Goal: Transaction & Acquisition: Obtain resource

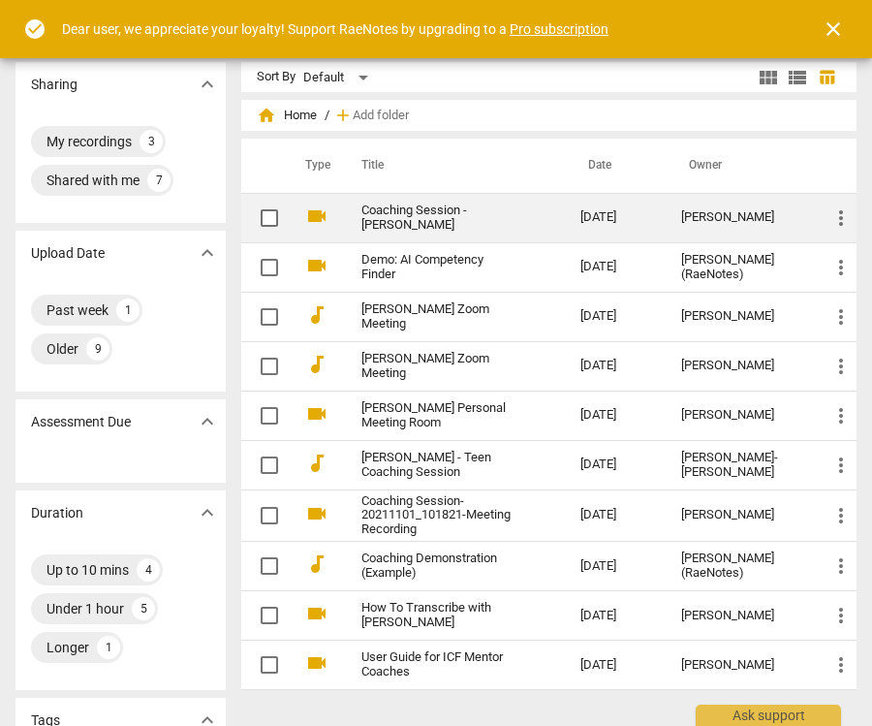
click at [488, 219] on link "Coaching Session - [PERSON_NAME]" at bounding box center [436, 218] width 149 height 29
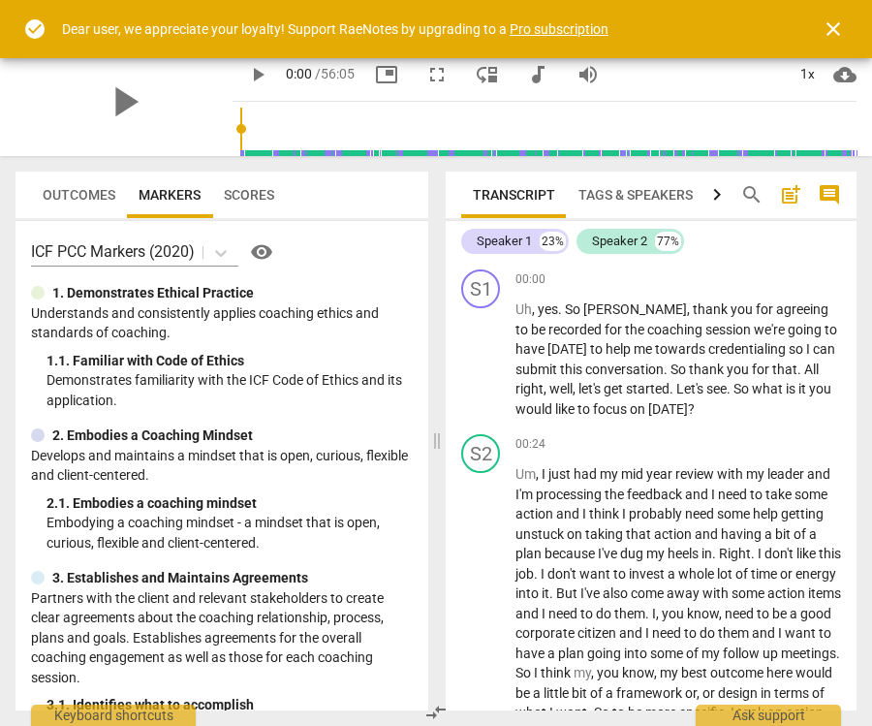
click at [539, 192] on span "Transcript" at bounding box center [514, 195] width 82 height 16
click at [835, 32] on span "close" at bounding box center [833, 28] width 23 height 23
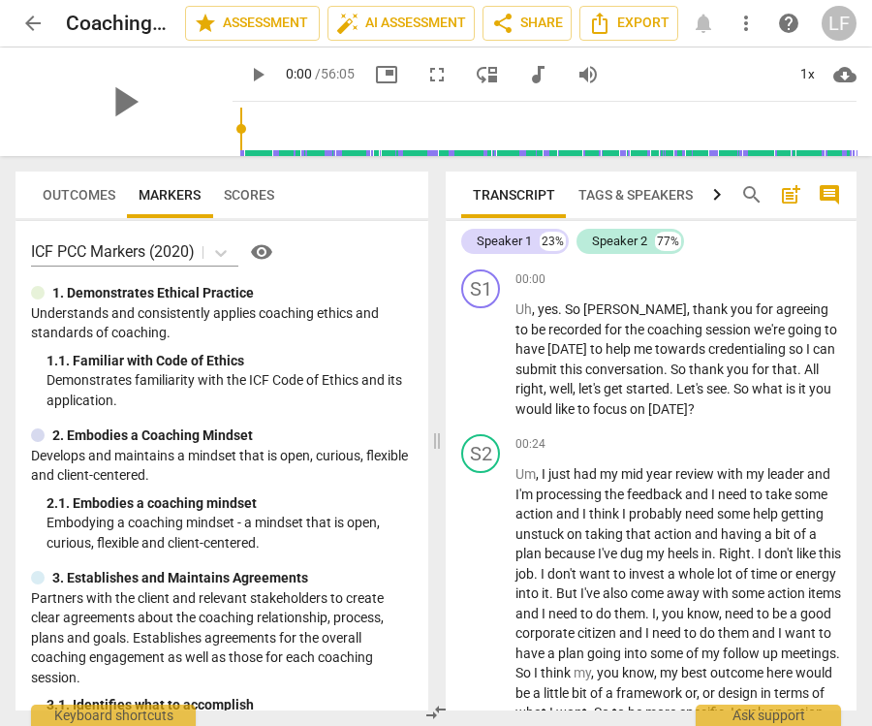
click at [846, 69] on span "cloud_download" at bounding box center [845, 74] width 23 height 23
click at [677, 101] on div at bounding box center [436, 363] width 872 height 726
click at [654, 19] on span "Export" at bounding box center [628, 23] width 81 height 23
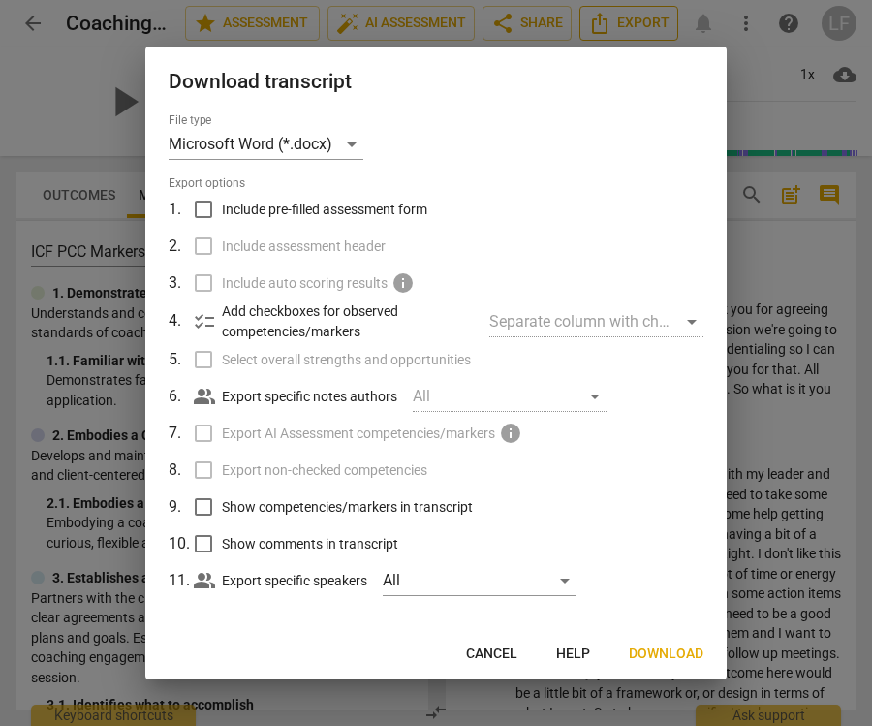
click at [653, 18] on div at bounding box center [436, 363] width 872 height 726
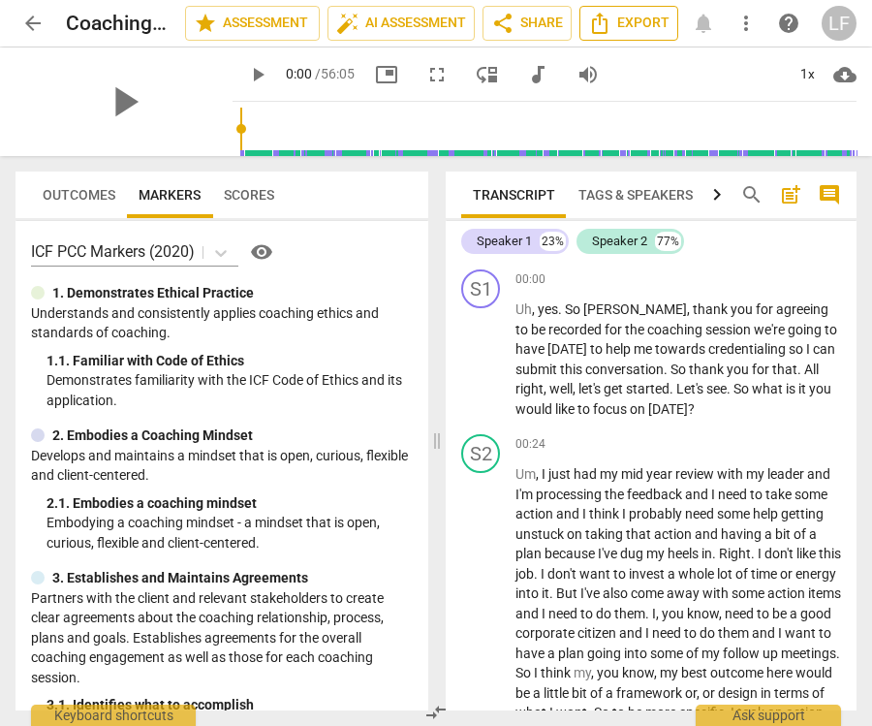
click at [637, 12] on span "Export" at bounding box center [628, 23] width 81 height 23
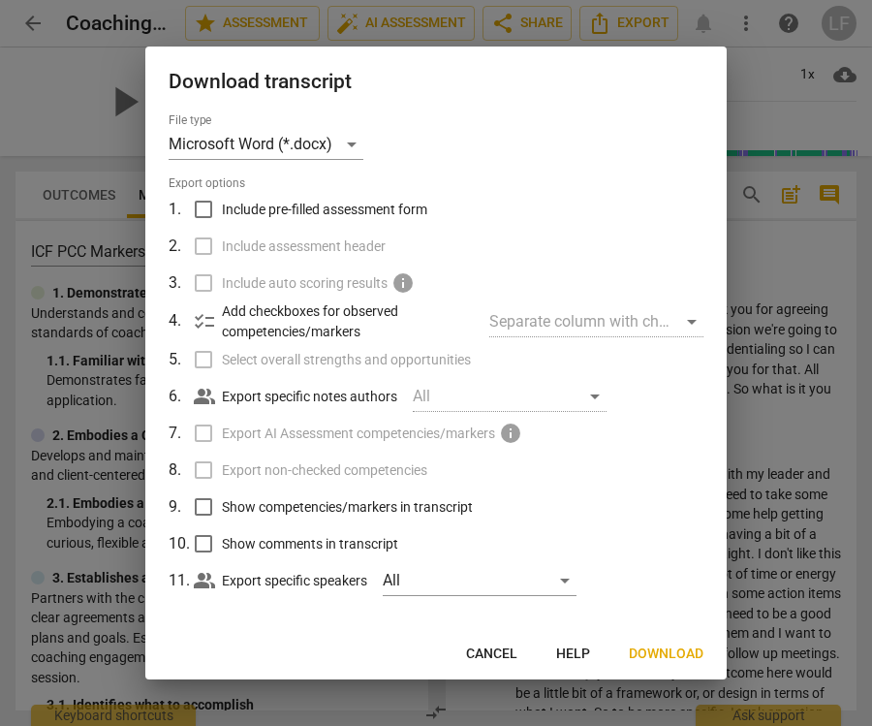
click at [193, 209] on input "Include pre-filled assessment form" at bounding box center [203, 209] width 37 height 37
checkbox input "true"
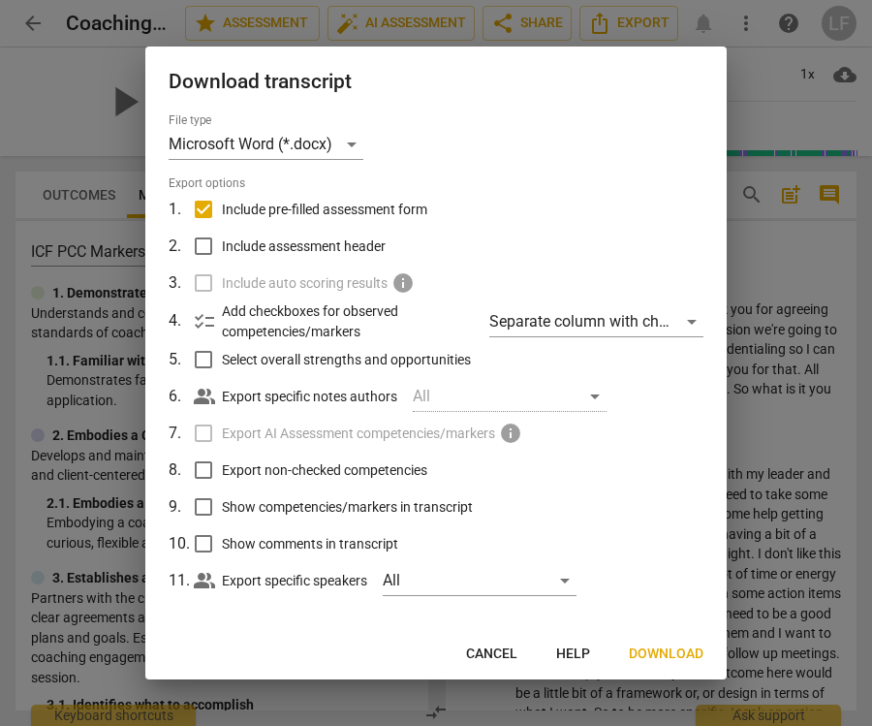
click at [201, 360] on input "Select overall strengths and opportunities" at bounding box center [203, 359] width 37 height 37
click at [206, 316] on span "checklist" at bounding box center [204, 321] width 23 height 23
click at [200, 317] on span "checklist" at bounding box center [204, 321] width 23 height 23
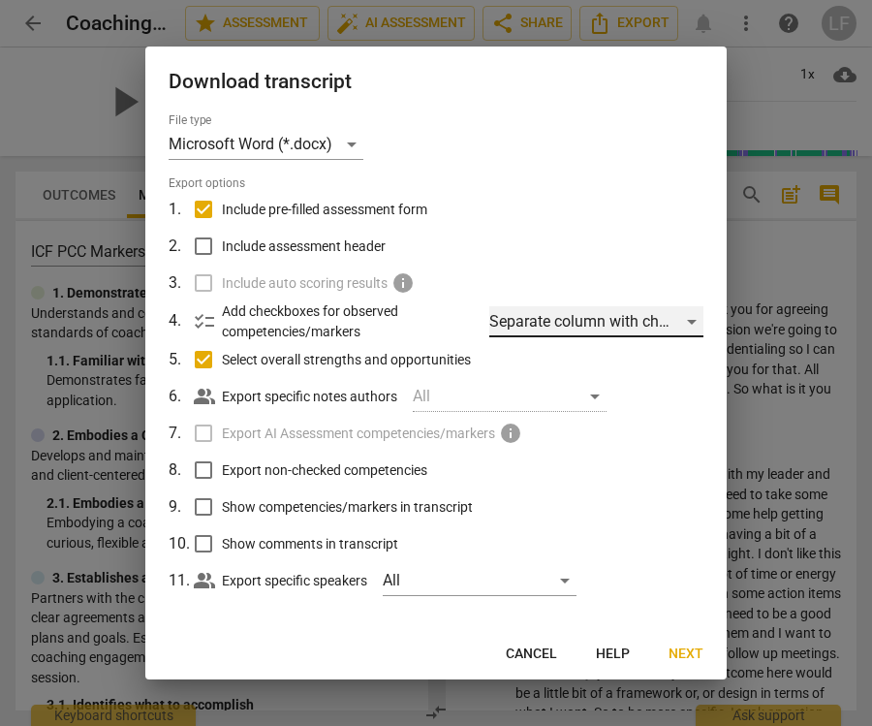
click at [696, 314] on div "Separate column with check marks" at bounding box center [597, 321] width 214 height 31
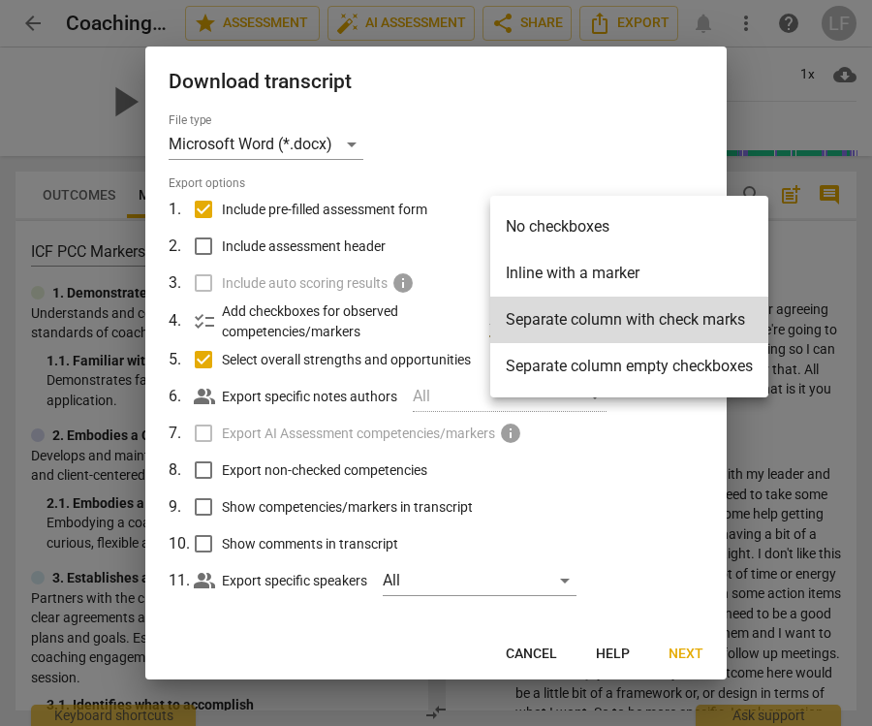
click at [658, 111] on div at bounding box center [436, 363] width 872 height 726
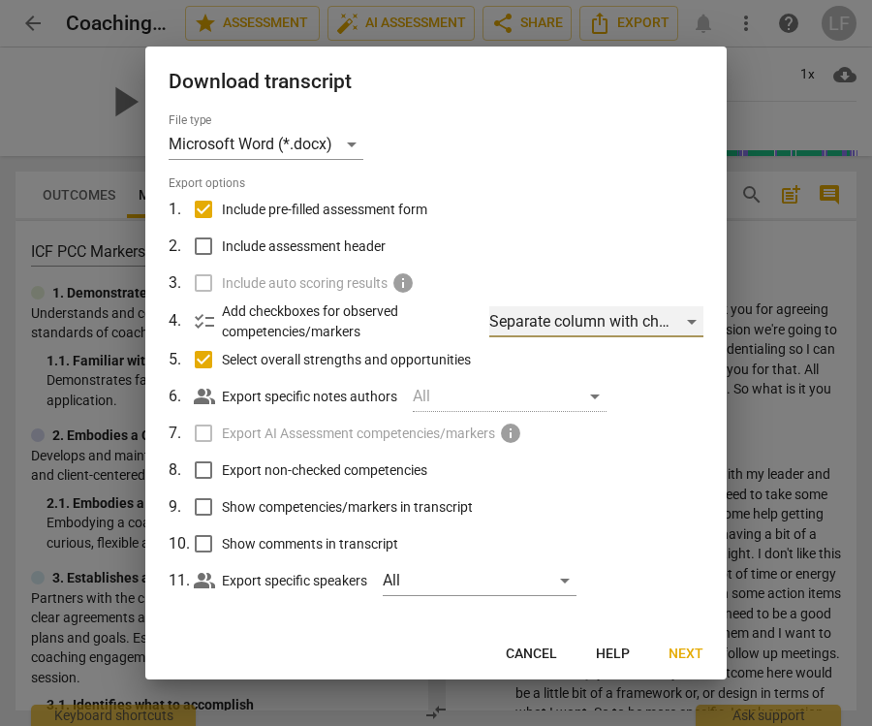
click at [684, 314] on div "Separate column with check marks" at bounding box center [597, 321] width 214 height 31
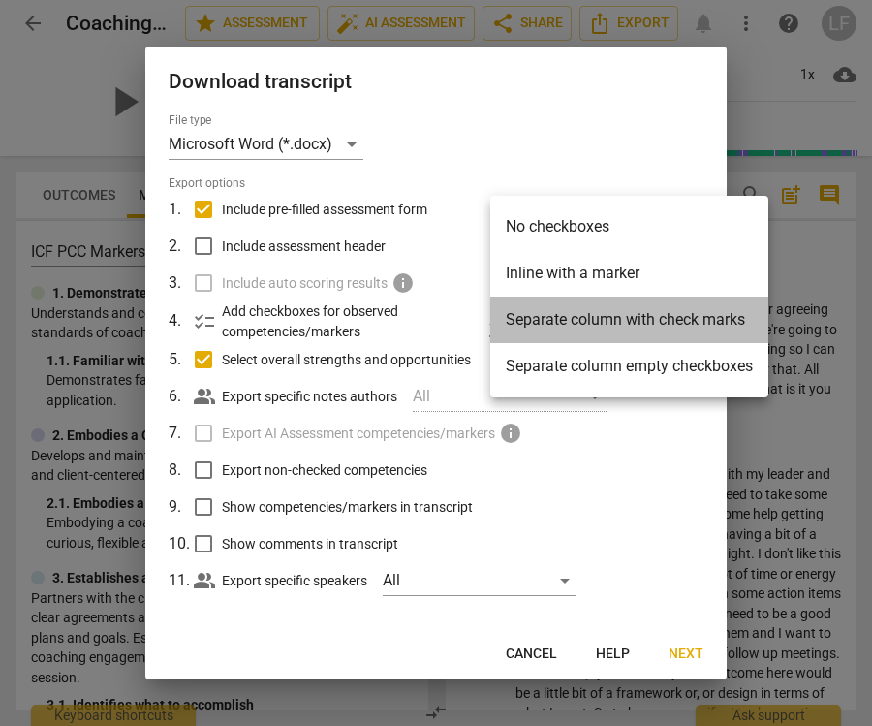
click at [723, 324] on li "Separate column with check marks" at bounding box center [630, 320] width 278 height 47
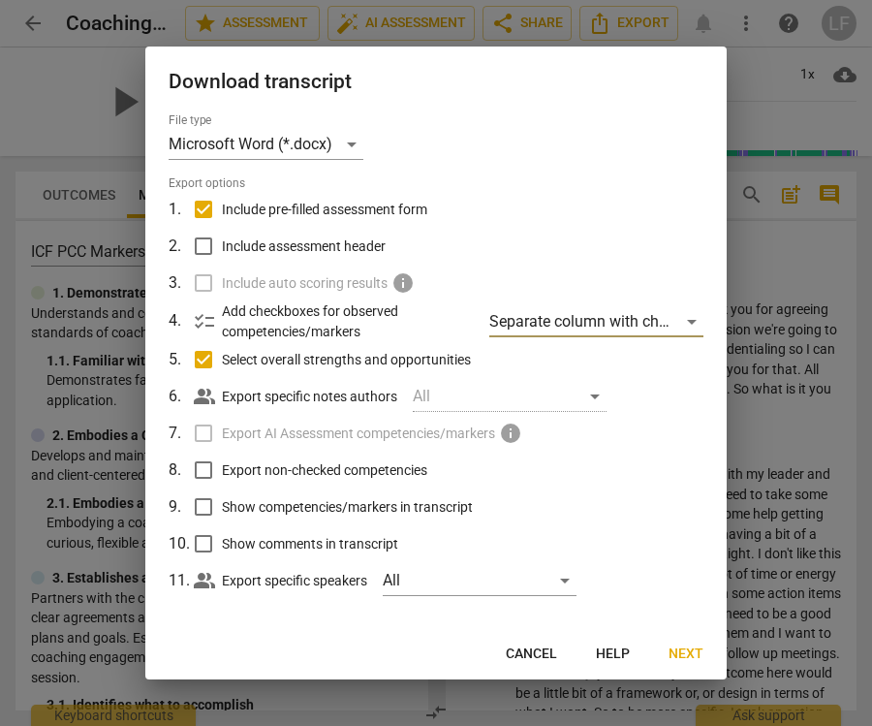
click at [701, 656] on span "Next" at bounding box center [686, 654] width 35 height 19
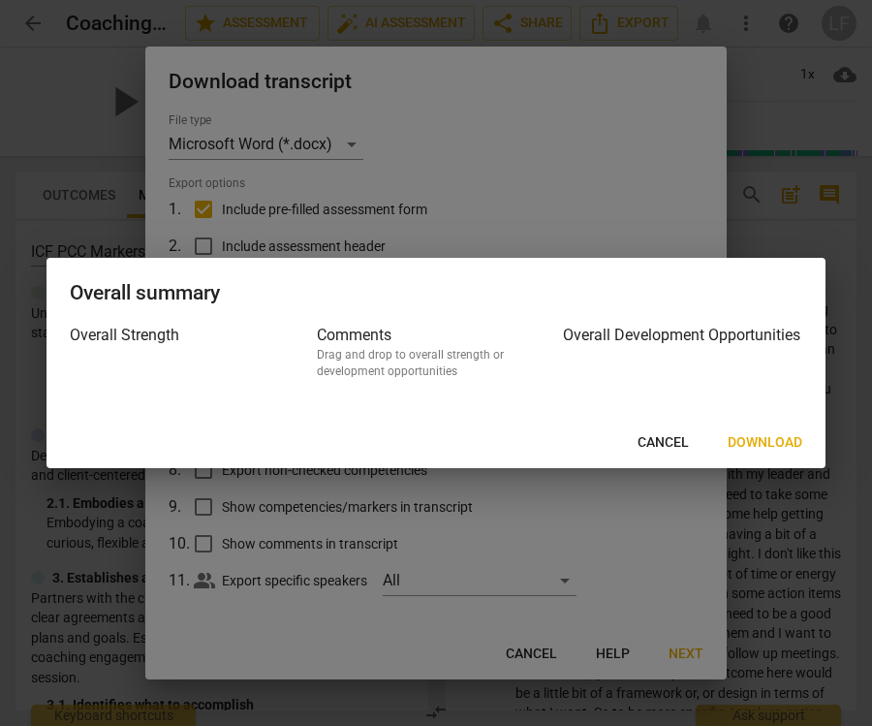
click at [676, 429] on button "Cancel" at bounding box center [663, 443] width 82 height 35
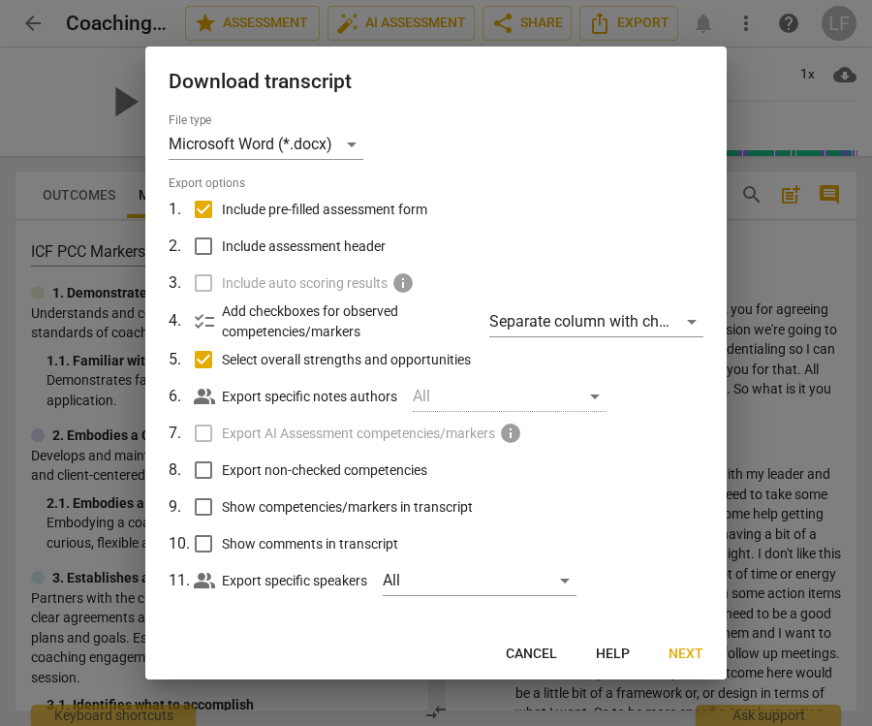
click at [676, 429] on button "Cancel" at bounding box center [663, 443] width 82 height 35
click at [206, 357] on input "Select overall strengths and opportunities" at bounding box center [203, 359] width 37 height 37
checkbox input "false"
click at [682, 657] on span "Download" at bounding box center [666, 654] width 75 height 19
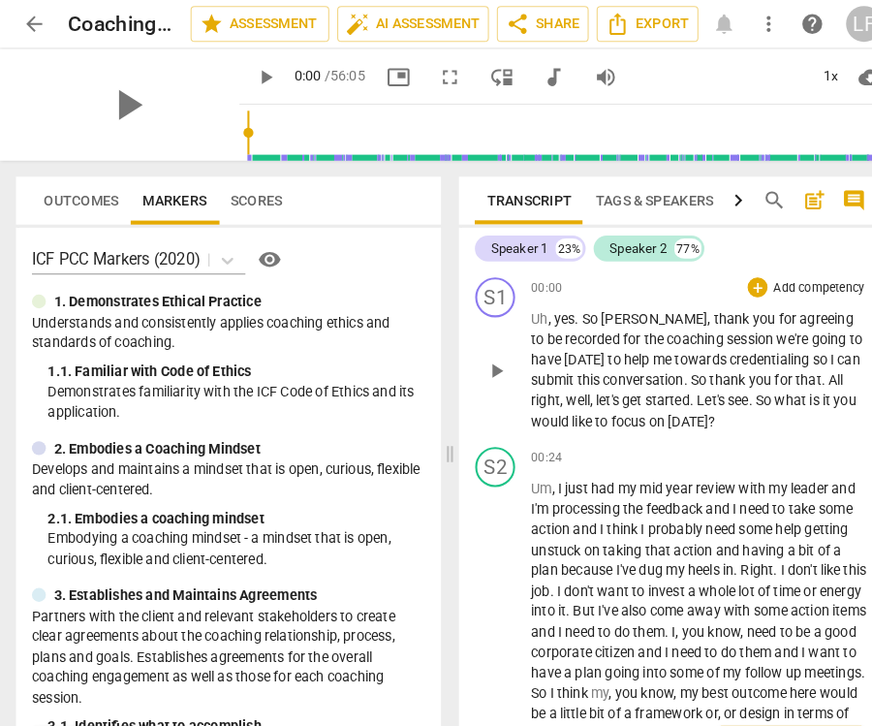
click at [748, 281] on div "+ Add competency" at bounding box center [783, 279] width 115 height 19
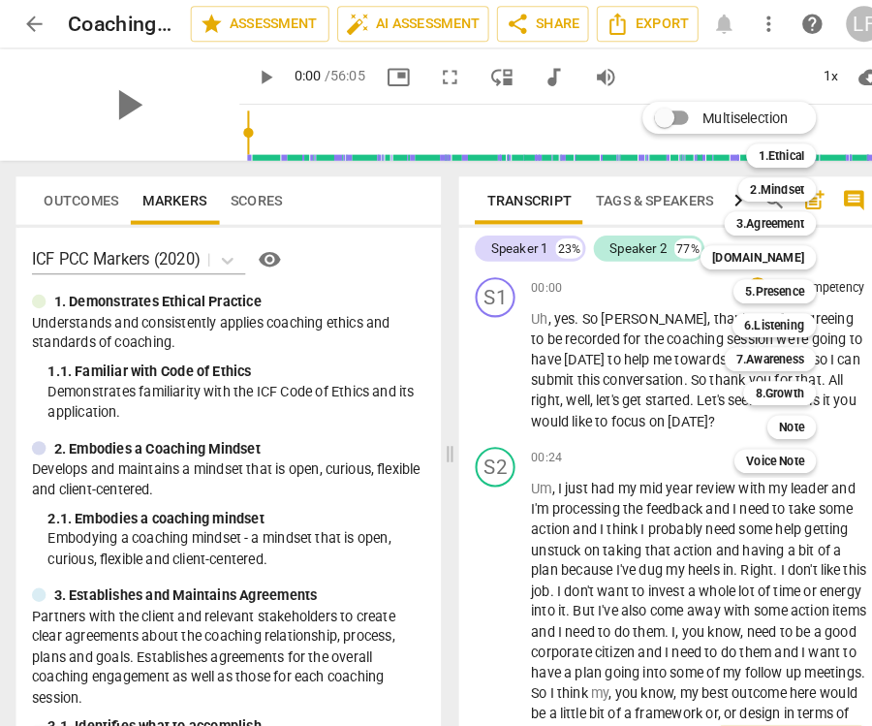
click at [845, 257] on div at bounding box center [436, 363] width 872 height 726
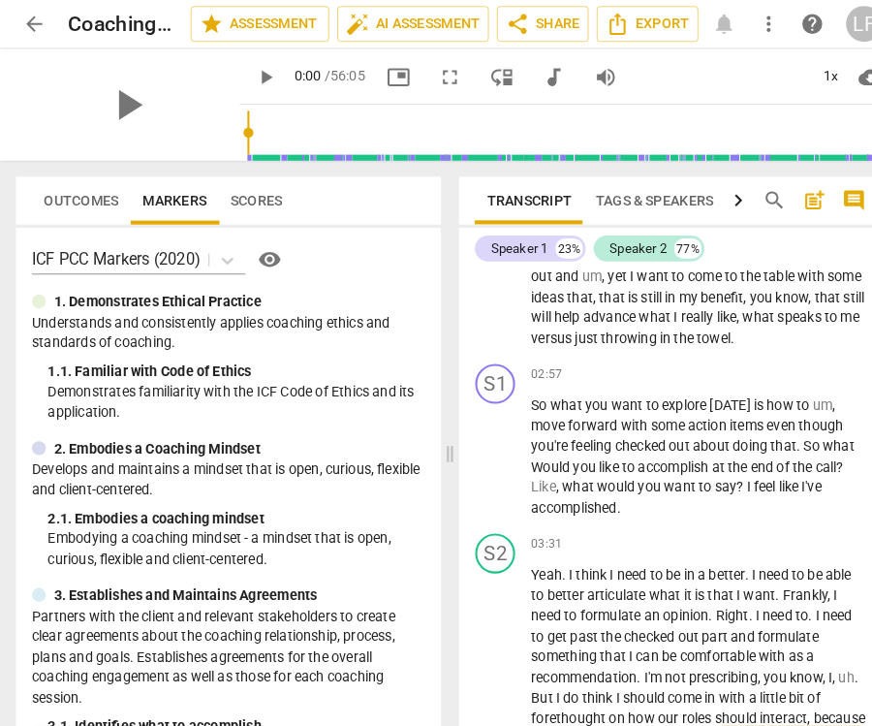
scroll to position [804, 0]
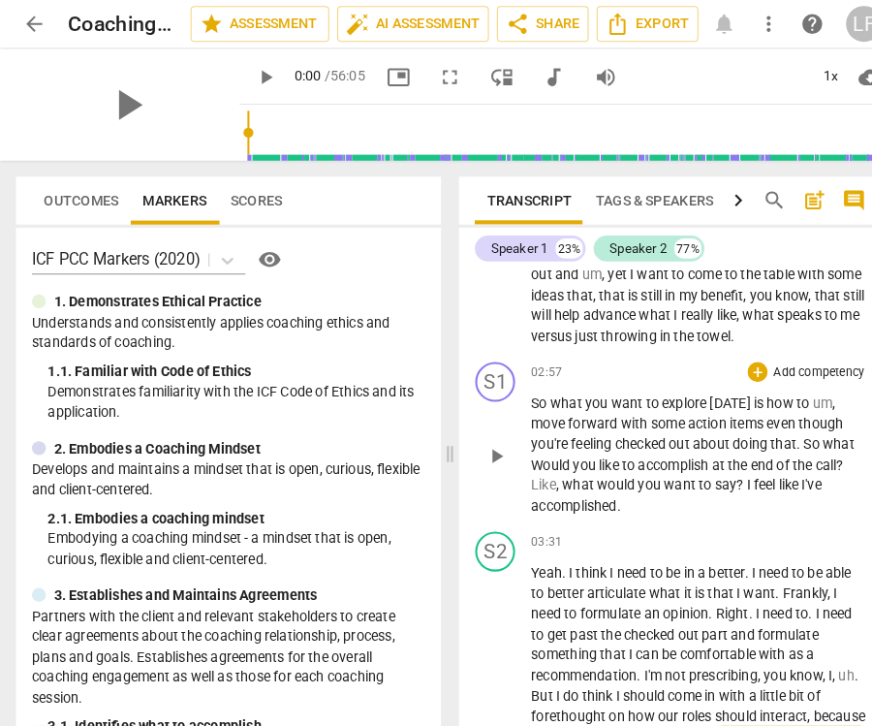
click at [838, 357] on p "Add competency" at bounding box center [795, 362] width 92 height 17
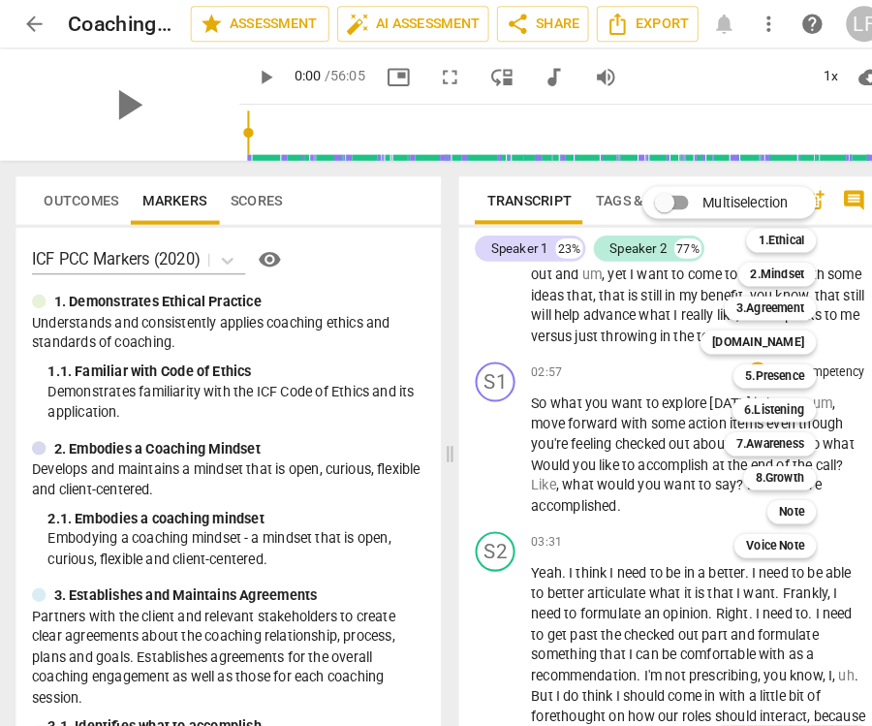
click at [845, 482] on div at bounding box center [436, 363] width 872 height 726
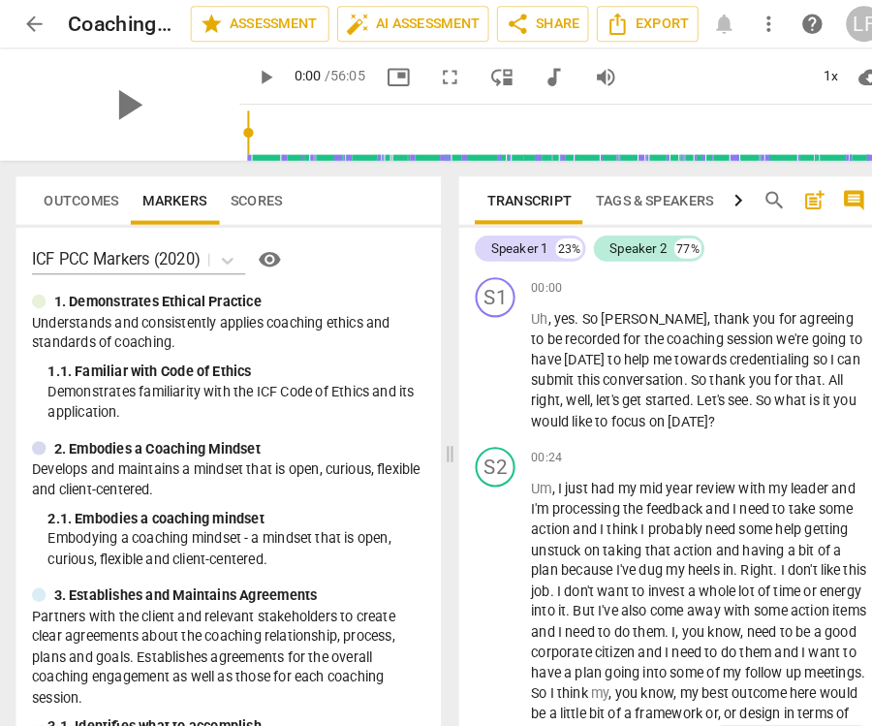
scroll to position [0, 0]
click at [758, 186] on span "search" at bounding box center [752, 194] width 23 height 23
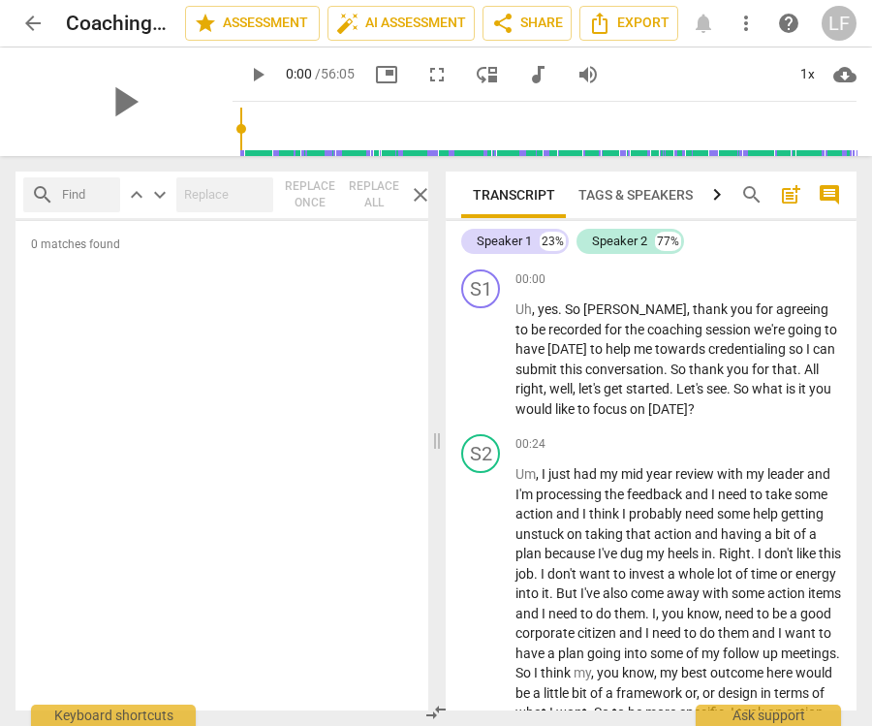
click at [752, 251] on div "Speaker 1 23% Speaker 2 77%" at bounding box center [651, 241] width 380 height 33
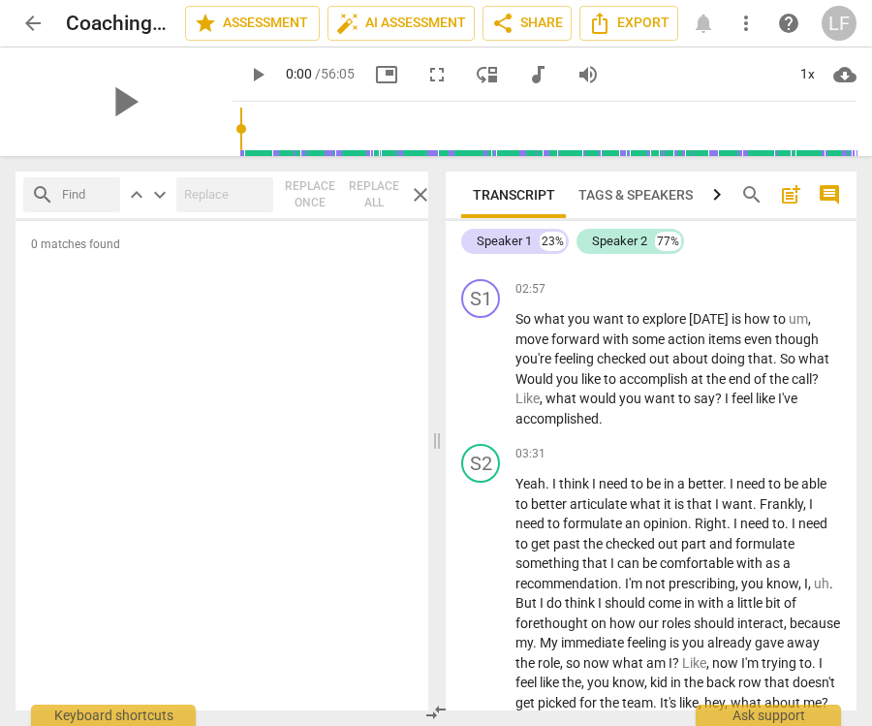
scroll to position [878, 0]
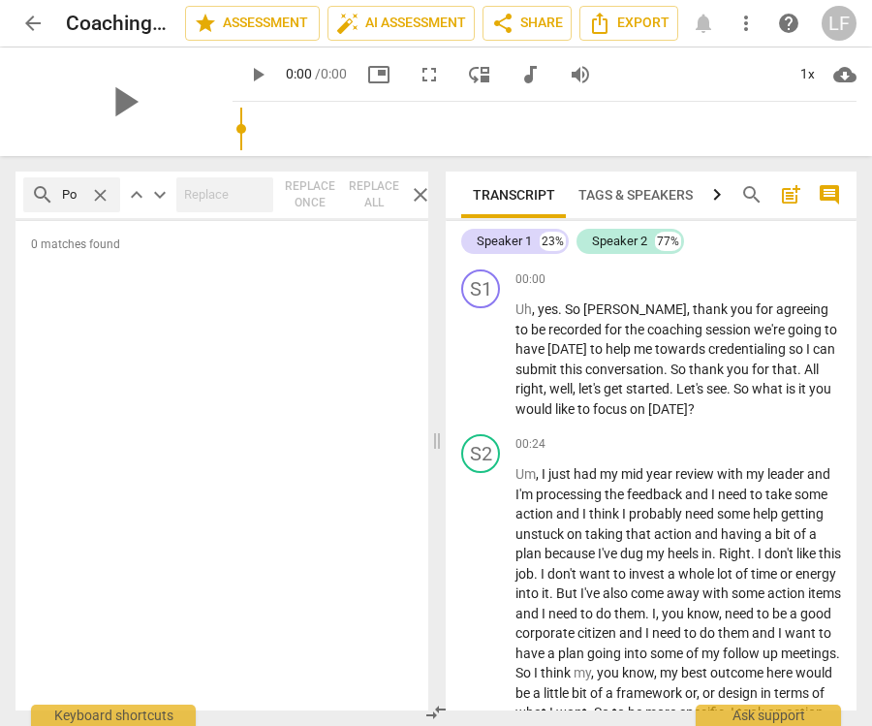
type input "Pop"
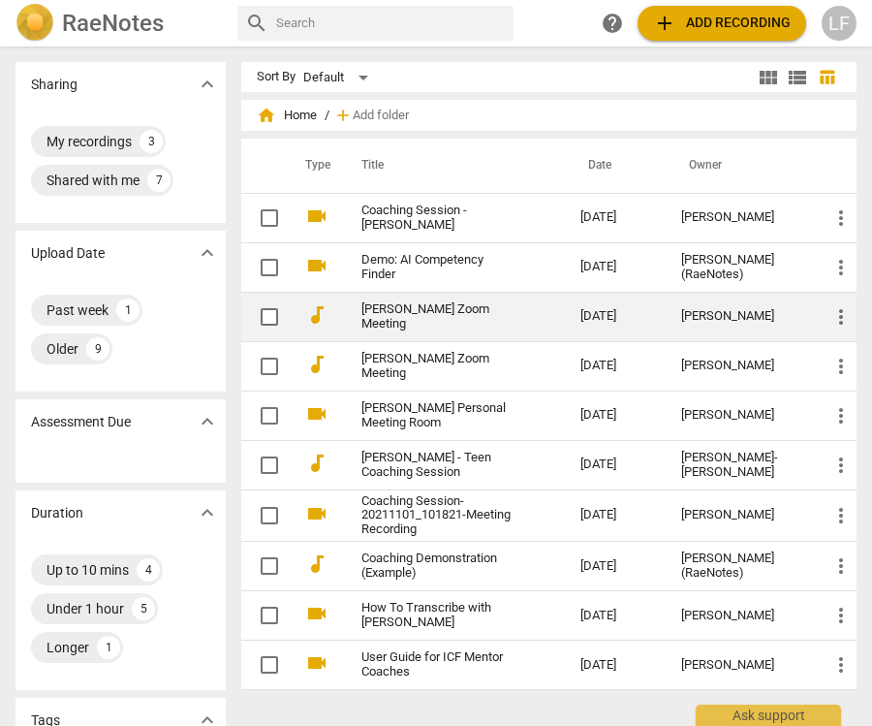
click at [498, 313] on link "[PERSON_NAME] Zoom Meeting" at bounding box center [436, 316] width 149 height 29
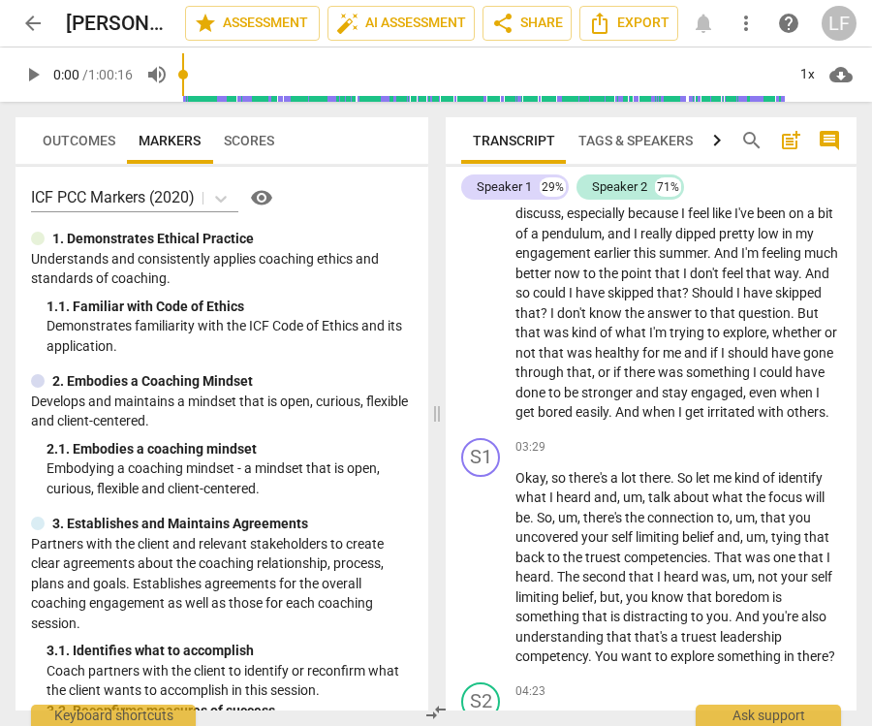
scroll to position [1185, 0]
click at [794, 437] on div "+ Add competency" at bounding box center [783, 446] width 115 height 19
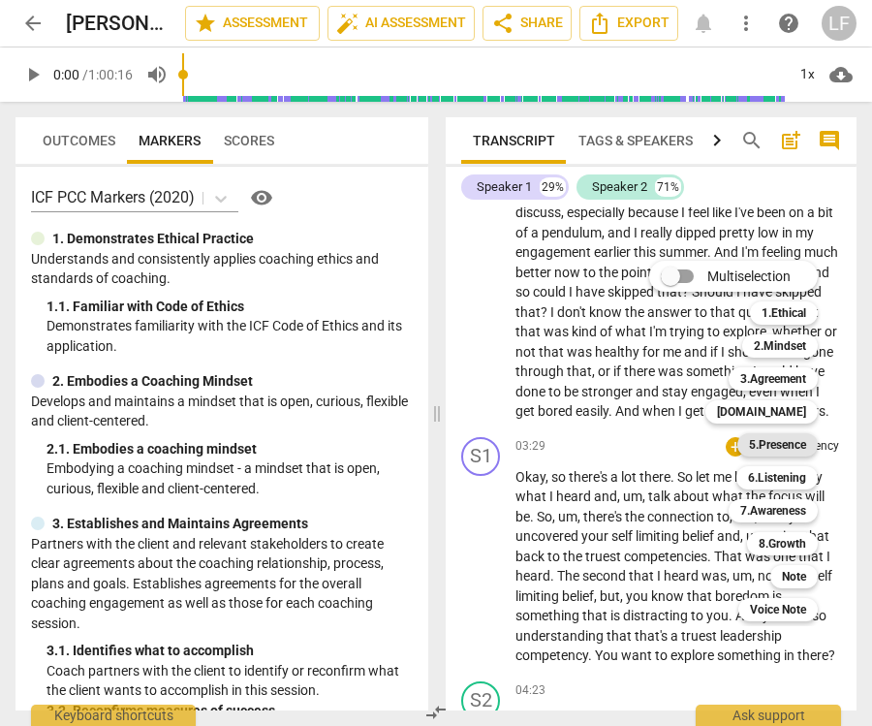
click at [745, 438] on div "5.Presence" at bounding box center [778, 444] width 80 height 23
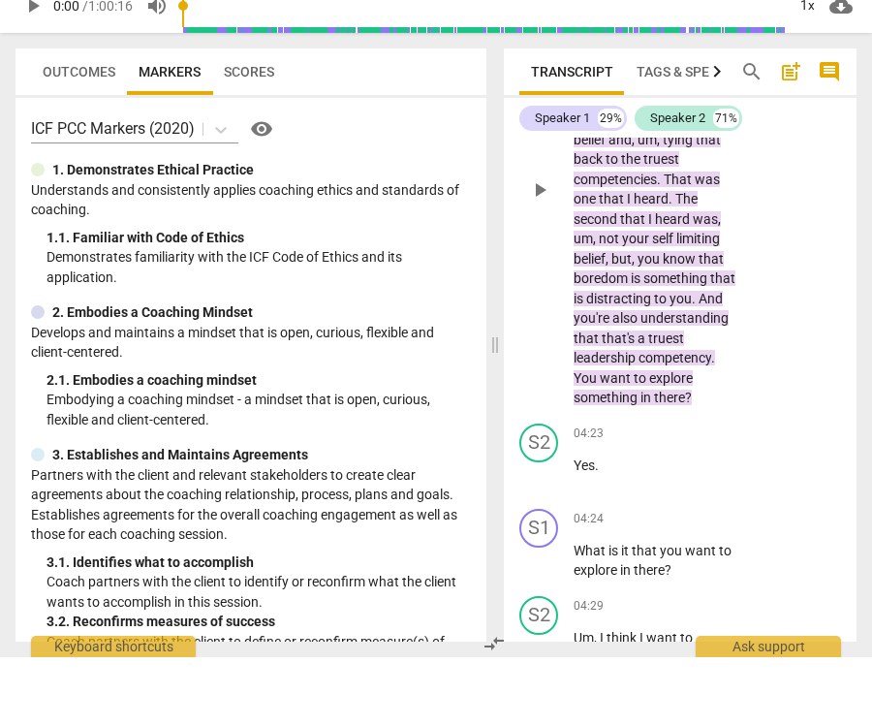
scroll to position [2299, 0]
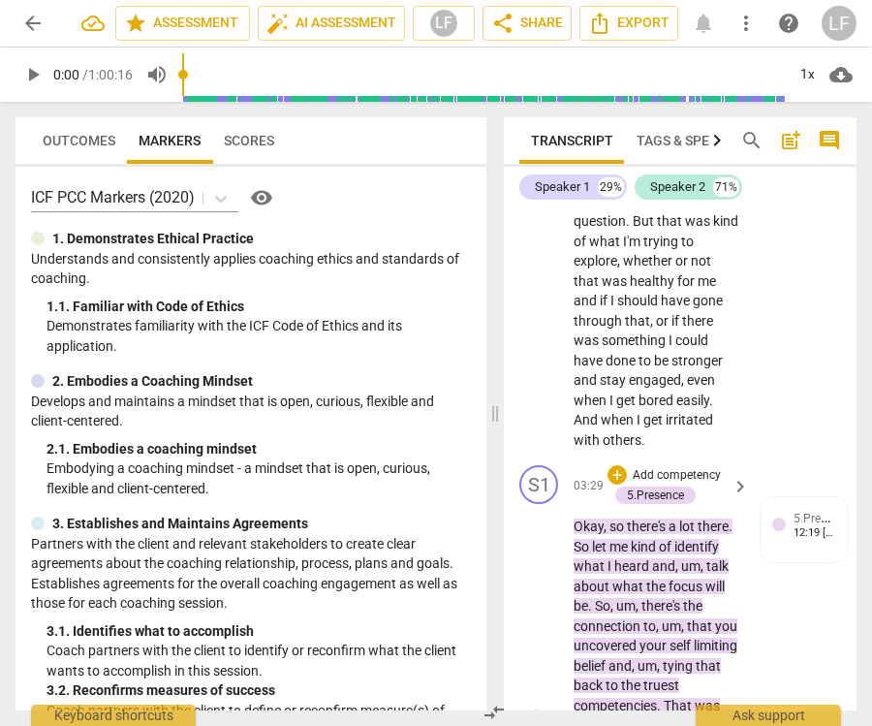
click at [624, 465] on div "+ Add competency" at bounding box center [665, 474] width 115 height 19
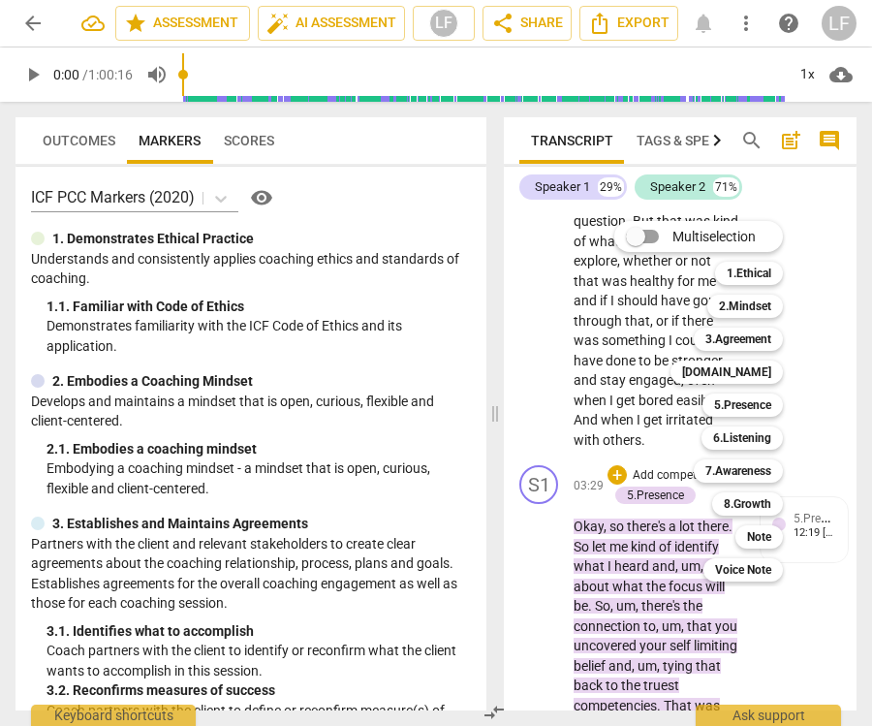
click at [613, 390] on div "Multiselection m 1.Ethical 1 2.Mindset 2 3.Agreement 3 [DOMAIN_NAME] 4 5.Presen…" at bounding box center [713, 401] width 213 height 370
click at [622, 401] on div "Multiselection m 1.Ethical 1 2.Mindset 2 3.Agreement 3 [DOMAIN_NAME] 4 5.Presen…" at bounding box center [713, 401] width 213 height 370
click at [841, 329] on div at bounding box center [436, 363] width 872 height 726
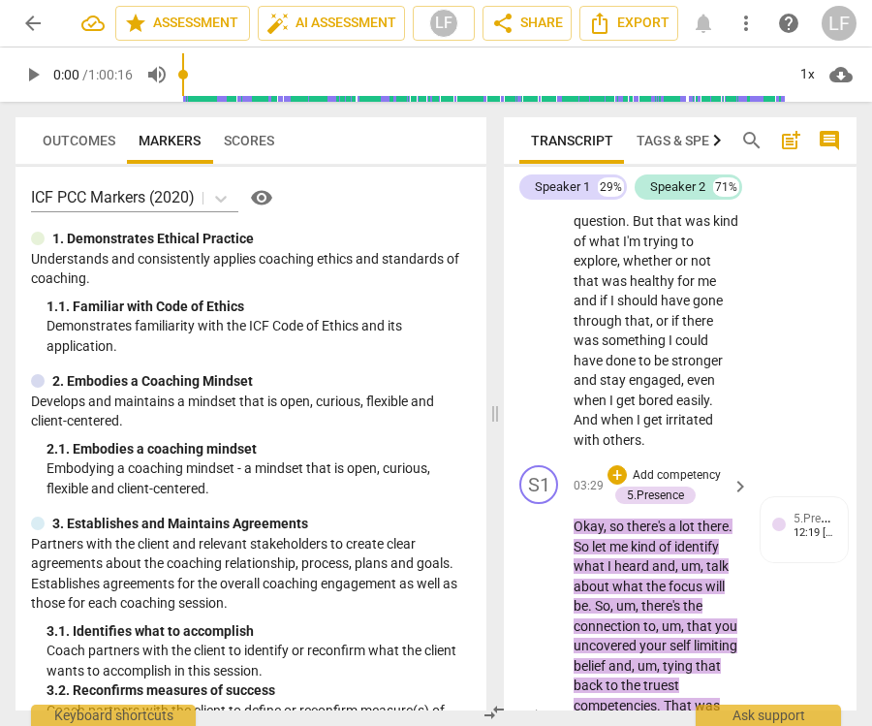
click at [743, 475] on span "keyboard_arrow_right" at bounding box center [740, 486] width 23 height 23
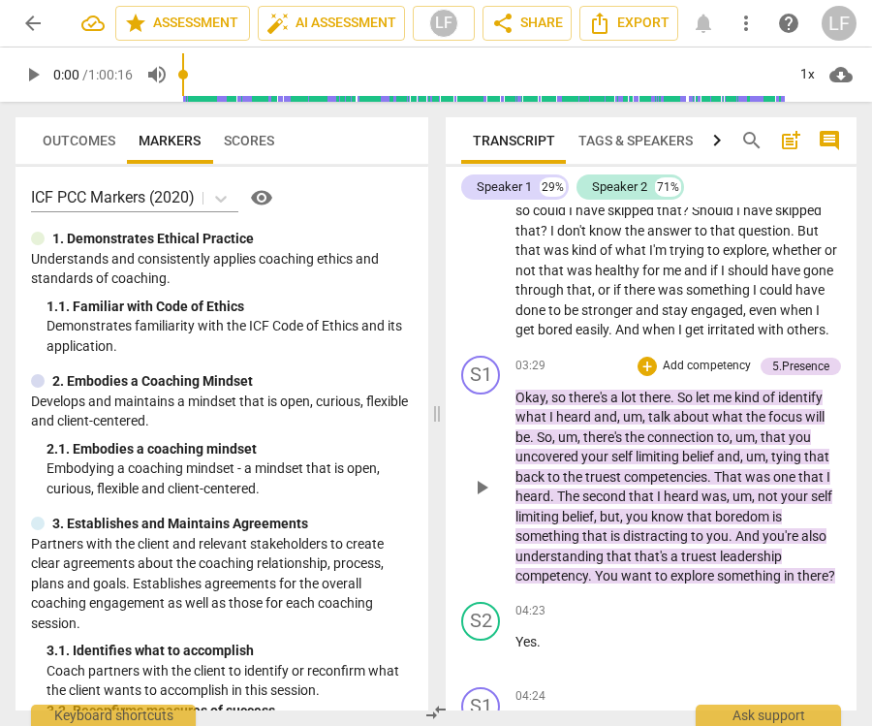
scroll to position [1266, 0]
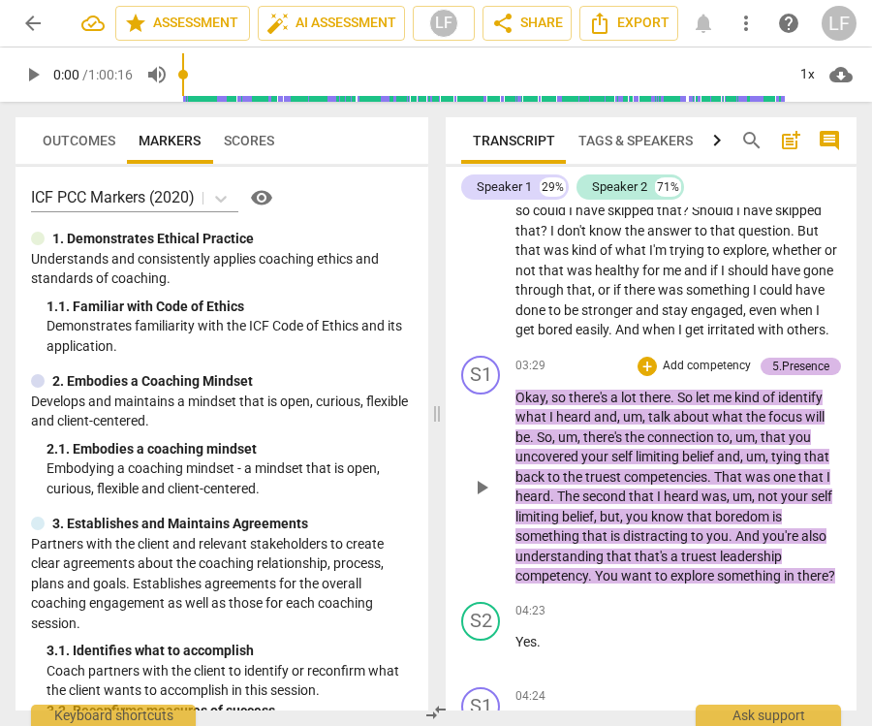
click at [826, 362] on div "5.Presence" at bounding box center [801, 366] width 57 height 17
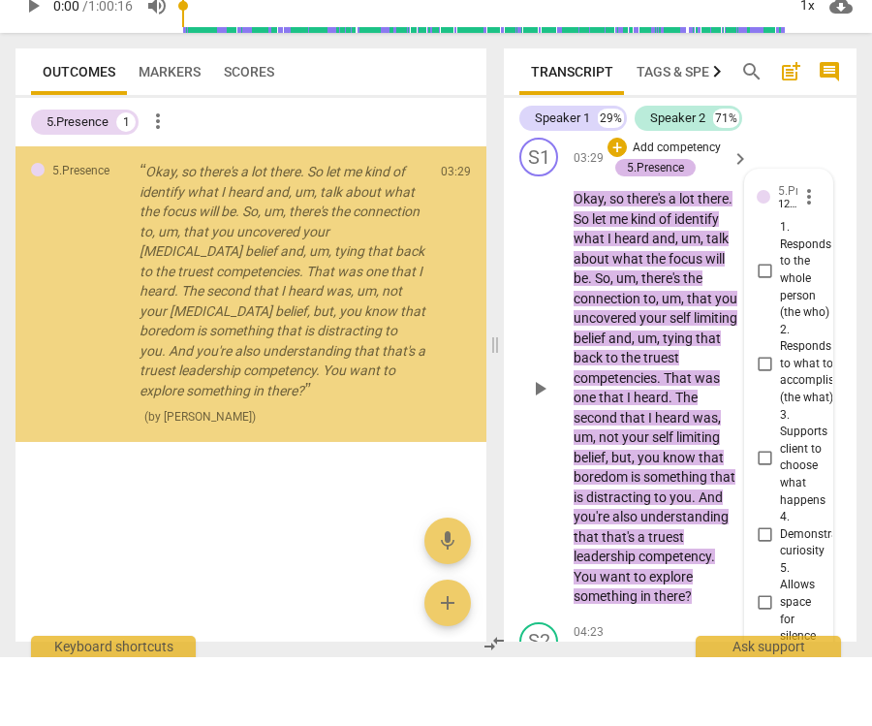
scroll to position [2460, 0]
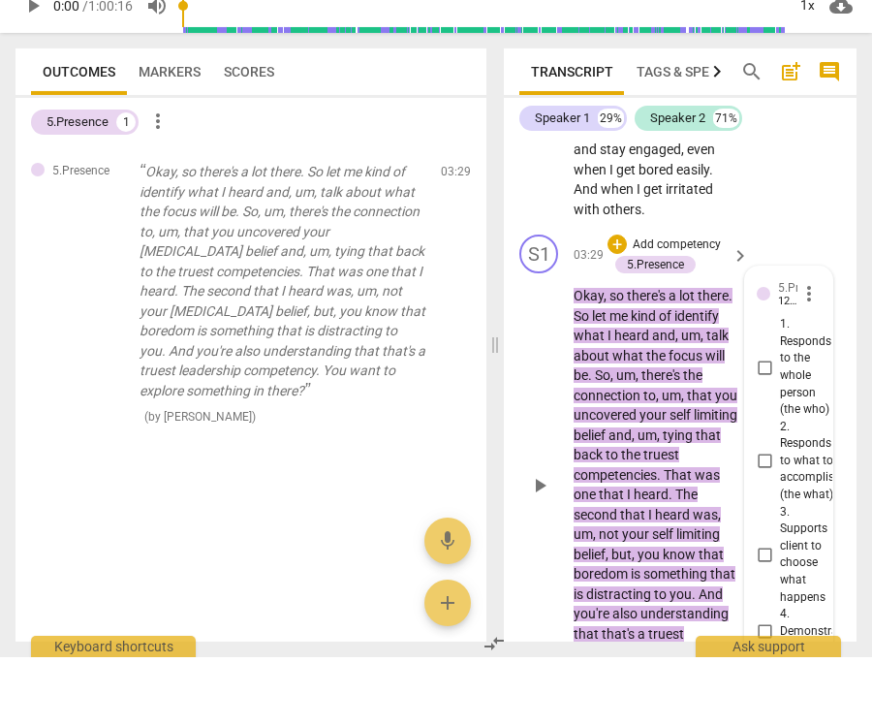
click at [746, 313] on span "keyboard_arrow_right" at bounding box center [740, 324] width 23 height 23
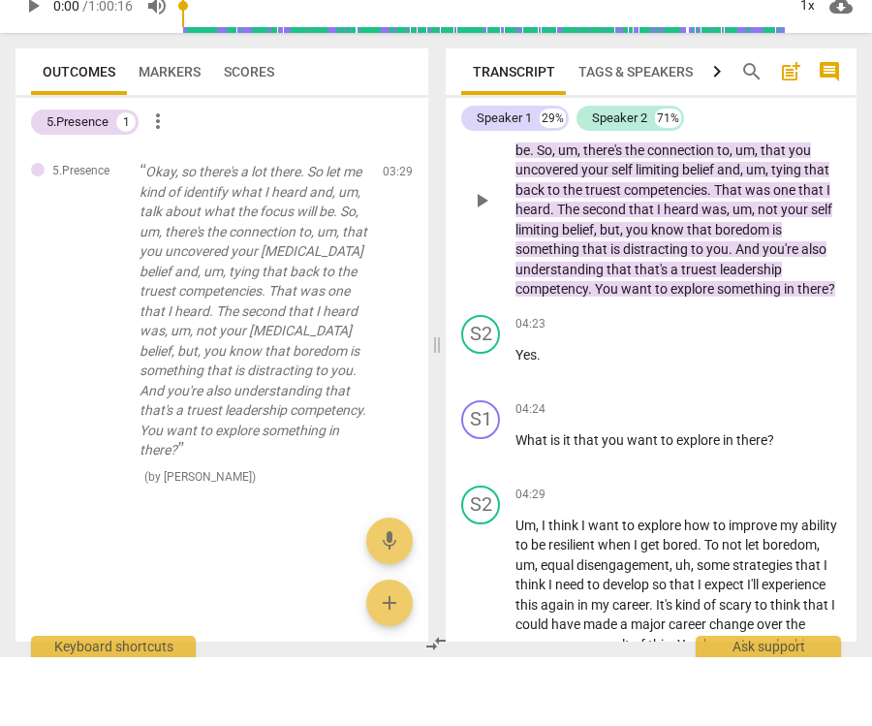
scroll to position [1270, 0]
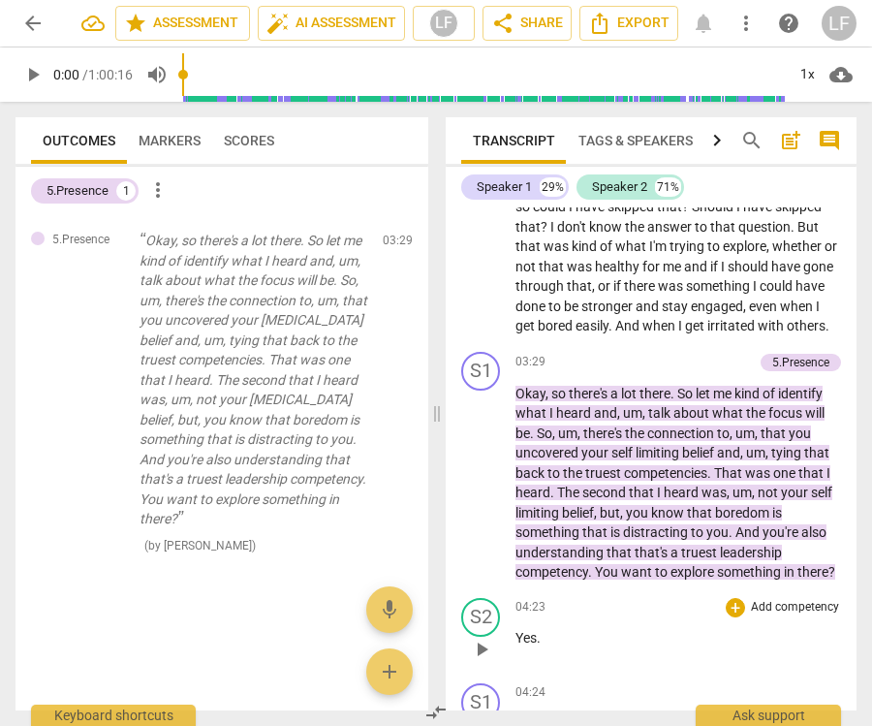
click at [756, 599] on p "Add competency" at bounding box center [795, 607] width 92 height 17
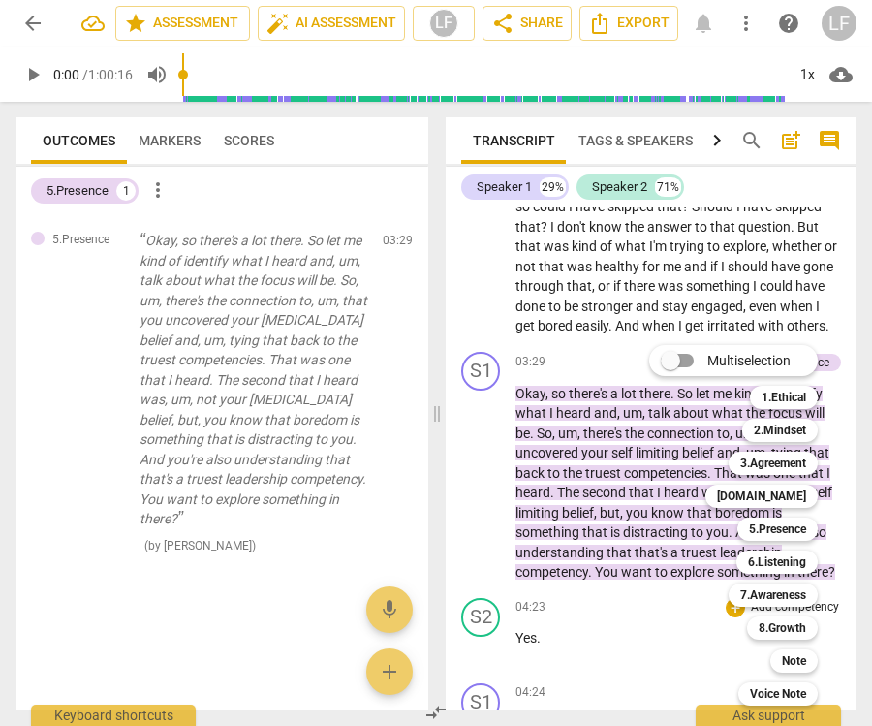
click at [675, 593] on div "Multiselection m 1.Ethical 1 2.Mindset 2 3.Agreement 3 [DOMAIN_NAME] 4 5.Presen…" at bounding box center [748, 525] width 213 height 370
click at [696, 624] on div "Multiselection m 1.Ethical 1 2.Mindset 2 3.Agreement 3 [DOMAIN_NAME] 4 5.Presen…" at bounding box center [748, 525] width 213 height 370
click at [664, 619] on div "Multiselection m 1.Ethical 1 2.Mindset 2 3.Agreement 3 [DOMAIN_NAME] 4 5.Presen…" at bounding box center [748, 525] width 213 height 370
click at [663, 645] on div "Multiselection m 1.Ethical 1 2.Mindset 2 3.Agreement 3 [DOMAIN_NAME] 4 5.Presen…" at bounding box center [748, 525] width 213 height 370
click at [827, 333] on div at bounding box center [436, 363] width 872 height 726
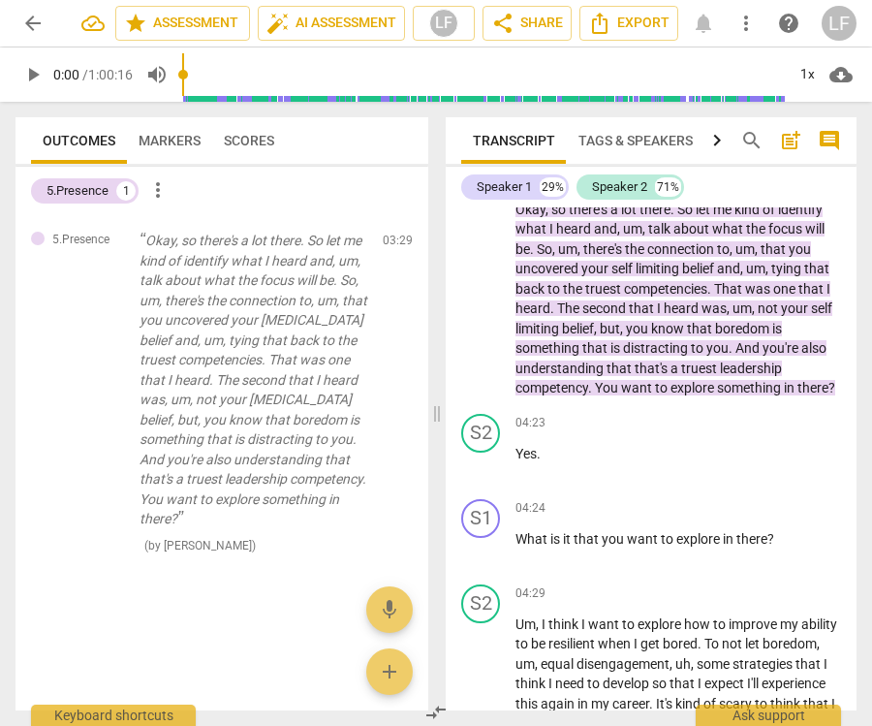
scroll to position [1454, 0]
click at [745, 414] on div "+" at bounding box center [735, 423] width 19 height 19
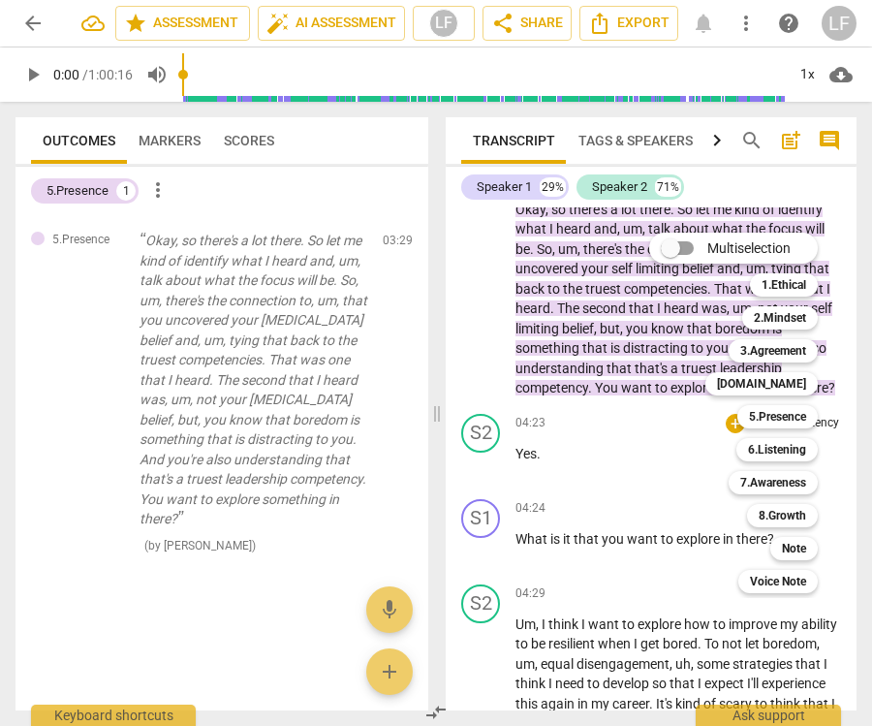
click at [673, 456] on div "Multiselection m 1.Ethical 1 2.Mindset 2 3.Agreement 3 [DOMAIN_NAME] 4 5.Presen…" at bounding box center [748, 413] width 213 height 370
click at [842, 415] on div "5.Presence 5" at bounding box center [788, 416] width 117 height 33
click at [722, 410] on div "Multiselection m 1.Ethical 1 2.Mindset 2 3.Agreement 3 [DOMAIN_NAME] 4 5.Presen…" at bounding box center [748, 413] width 213 height 370
click at [846, 461] on div at bounding box center [436, 363] width 872 height 726
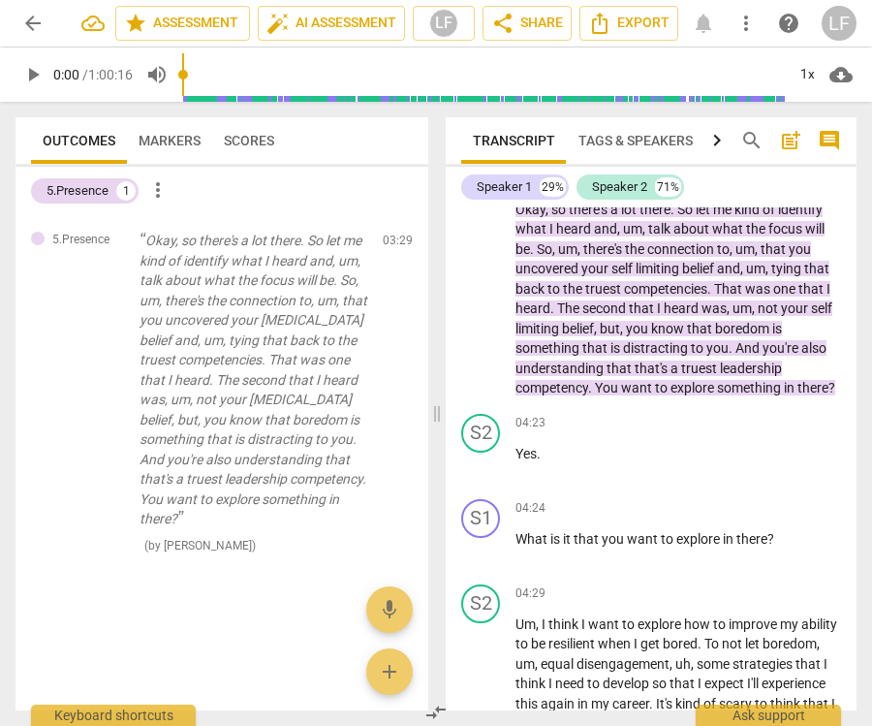
click at [662, 492] on div "S1 play_arrow pause 04:24 + Add competency keyboard_arrow_right What is it that…" at bounding box center [651, 534] width 411 height 85
click at [834, 506] on p "Add competency" at bounding box center [795, 508] width 92 height 17
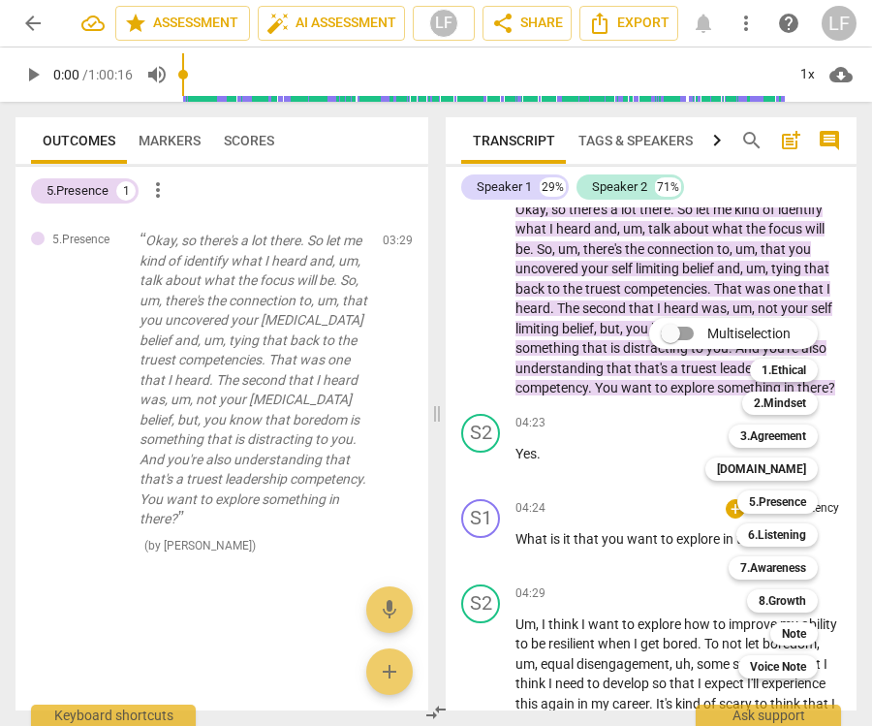
click at [663, 490] on div "Multiselection m 1.Ethical 1 2.Mindset 2 3.Agreement 3 [DOMAIN_NAME] 4 5.Presen…" at bounding box center [748, 498] width 213 height 370
click at [725, 506] on div "Multiselection m 1.Ethical 1 2.Mindset 2 3.Agreement 3 [DOMAIN_NAME] 4 5.Presen…" at bounding box center [748, 498] width 213 height 370
click at [650, 472] on div "Multiselection m 1.Ethical 1 2.Mindset 2 3.Agreement 3 [DOMAIN_NAME] 4 5.Presen…" at bounding box center [748, 498] width 213 height 370
click at [835, 441] on div "3.Agreement 3" at bounding box center [784, 436] width 126 height 33
click at [846, 559] on div at bounding box center [436, 363] width 872 height 726
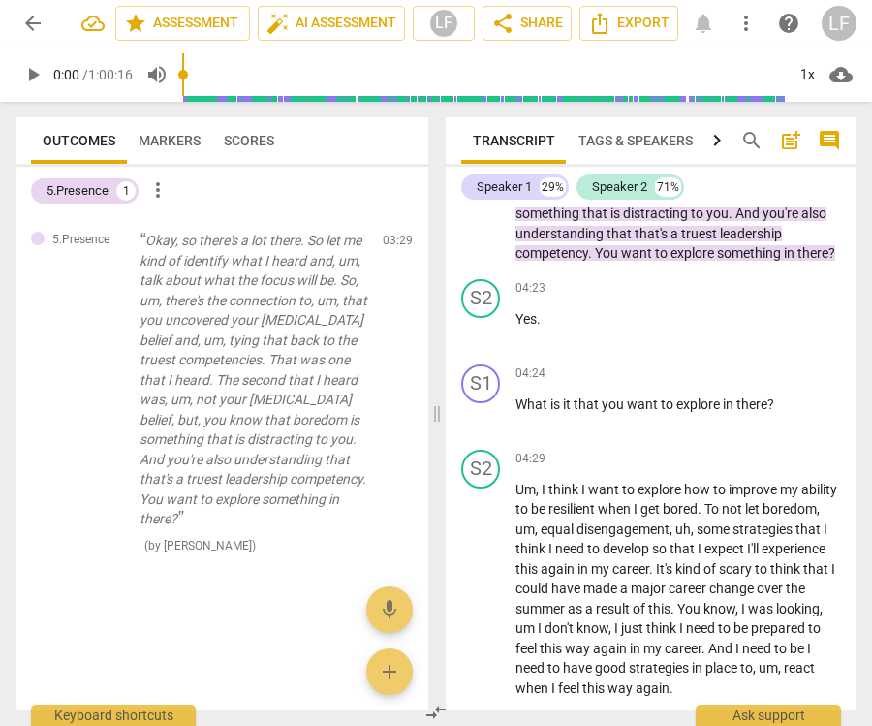
scroll to position [1595, 0]
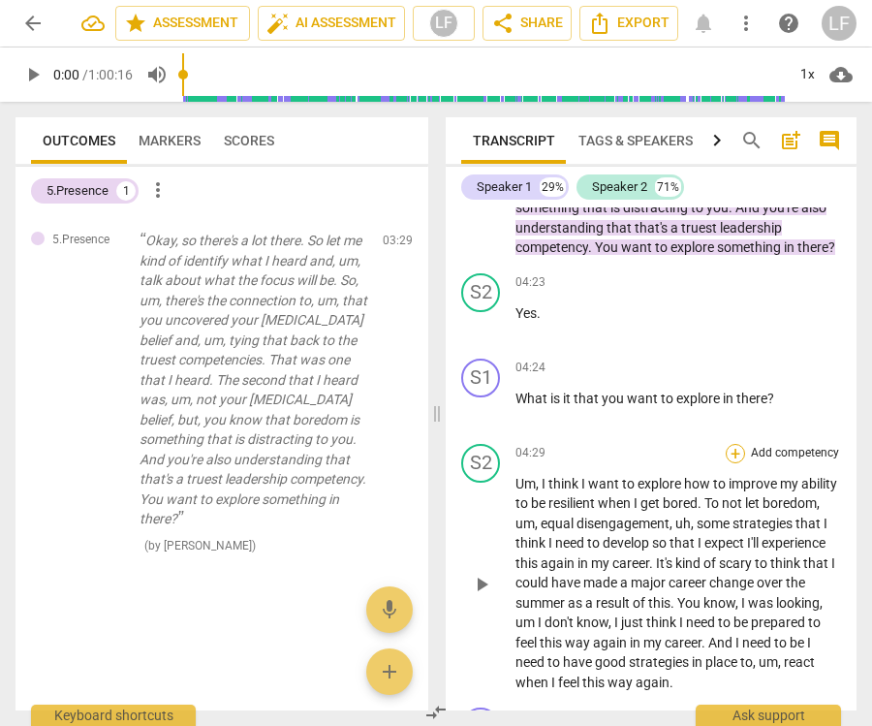
click at [746, 444] on div "+" at bounding box center [735, 453] width 19 height 19
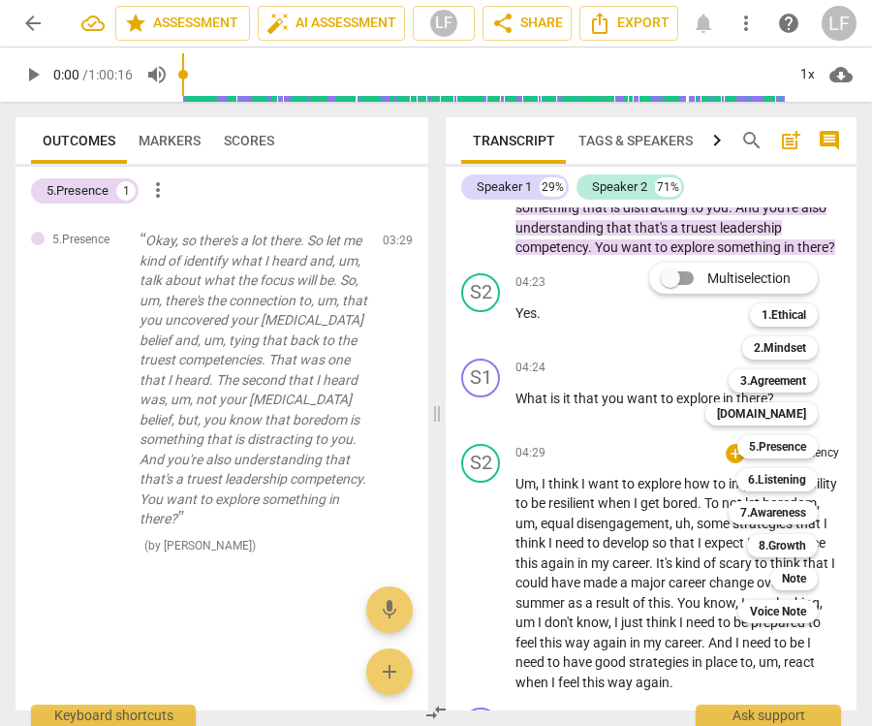
click at [680, 438] on div "Multiselection m 1.Ethical 1 2.Mindset 2 3.Agreement 3 [DOMAIN_NAME] 4 5.Presen…" at bounding box center [748, 443] width 213 height 370
click at [669, 442] on div "Multiselection m 1.Ethical 1 2.Mindset 2 3.Agreement 3 [DOMAIN_NAME] 4 5.Presen…" at bounding box center [748, 443] width 213 height 370
click at [845, 444] on div "5.Presence 5" at bounding box center [788, 446] width 117 height 33
click at [675, 431] on div "Multiselection m 1.Ethical 1 2.Mindset 2 3.Agreement 3 [DOMAIN_NAME] 4 5.Presen…" at bounding box center [748, 443] width 213 height 370
click at [717, 446] on div "Multiselection m 1.Ethical 1 2.Mindset 2 3.Agreement 3 [DOMAIN_NAME] 4 5.Presen…" at bounding box center [748, 443] width 213 height 370
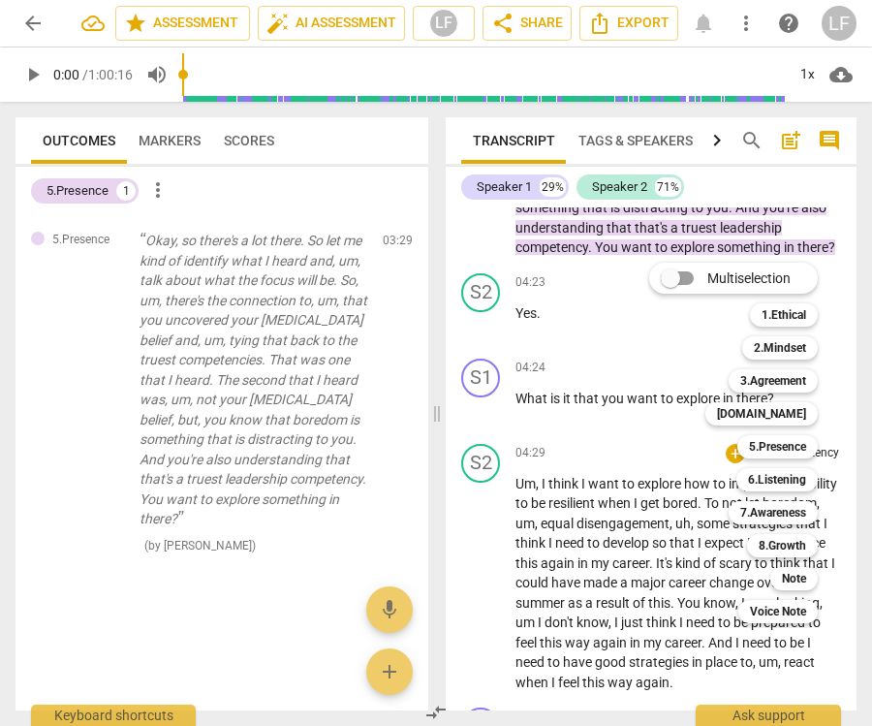
click at [846, 409] on div "[DOMAIN_NAME] 4" at bounding box center [772, 413] width 149 height 33
click at [680, 435] on div "Multiselection m 1.Ethical 1 2.Mindset 2 3.Agreement 3 [DOMAIN_NAME] 4 5.Presen…" at bounding box center [748, 443] width 213 height 370
click at [656, 339] on div "Multiselection m 1.Ethical 1 2.Mindset 2 3.Agreement 3 [DOMAIN_NAME] 4 5.Presen…" at bounding box center [748, 443] width 213 height 370
click at [809, 668] on div at bounding box center [436, 363] width 872 height 726
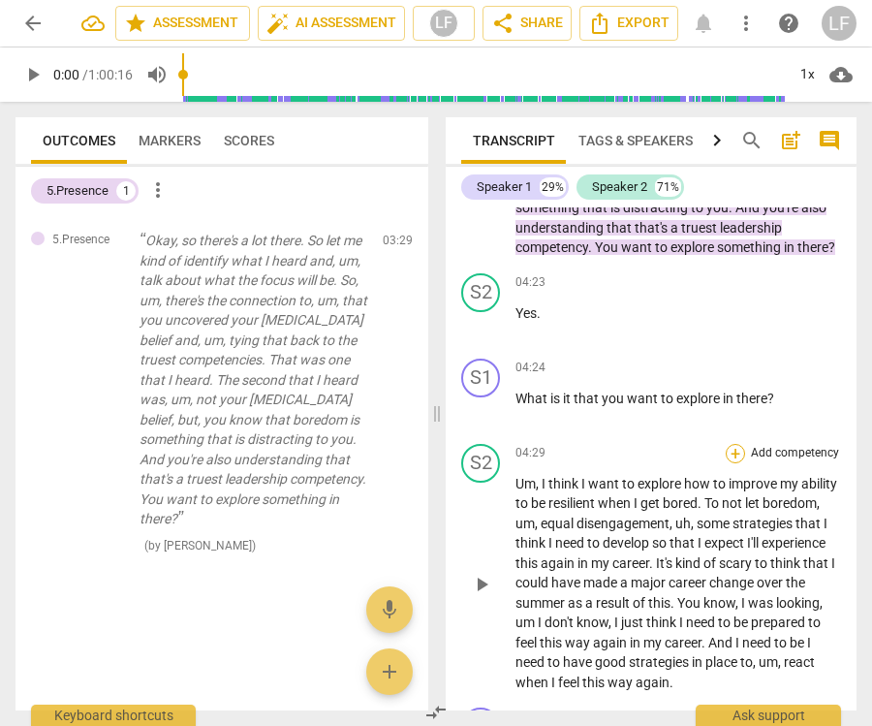
click at [742, 444] on div "+" at bounding box center [735, 453] width 19 height 19
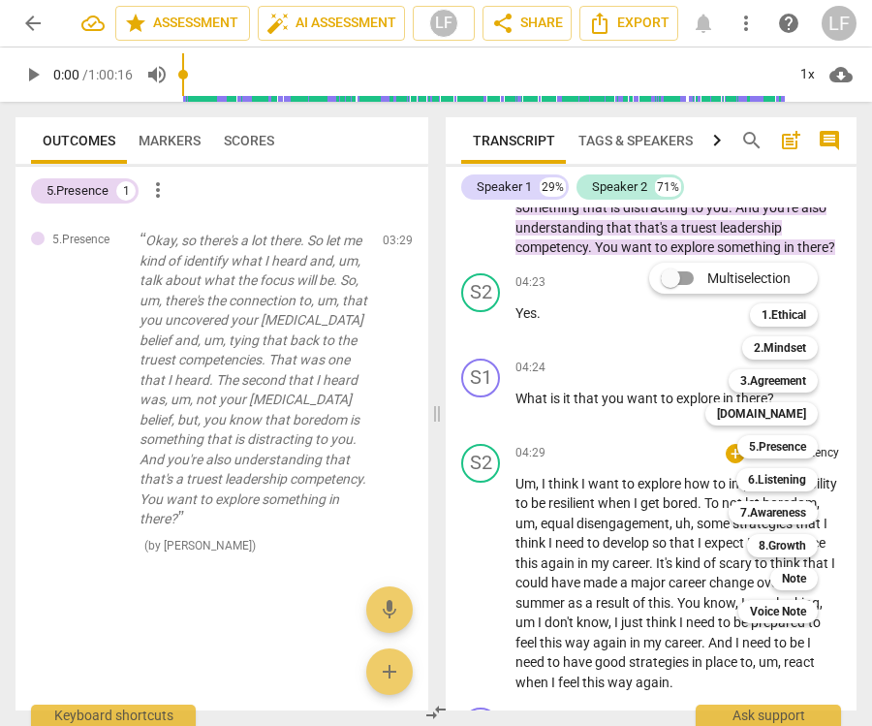
click at [664, 444] on div "Multiselection m 1.Ethical 1 2.Mindset 2 3.Agreement 3 [DOMAIN_NAME] 4 5.Presen…" at bounding box center [748, 443] width 213 height 370
click at [840, 440] on div "5.Presence 5" at bounding box center [788, 446] width 117 height 33
click at [773, 682] on div at bounding box center [436, 363] width 872 height 726
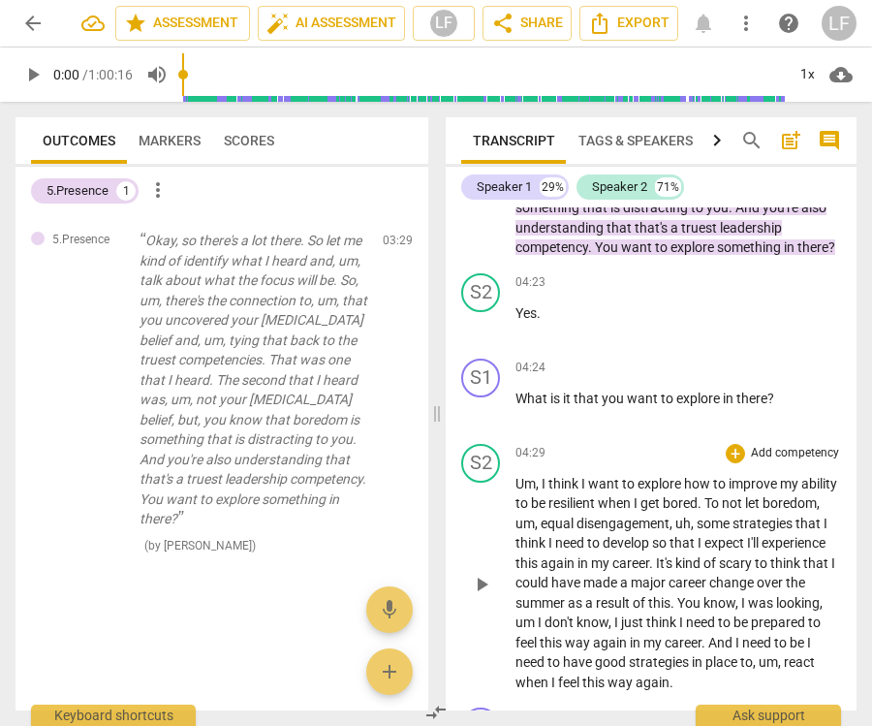
click at [831, 445] on p "Add competency" at bounding box center [795, 453] width 92 height 17
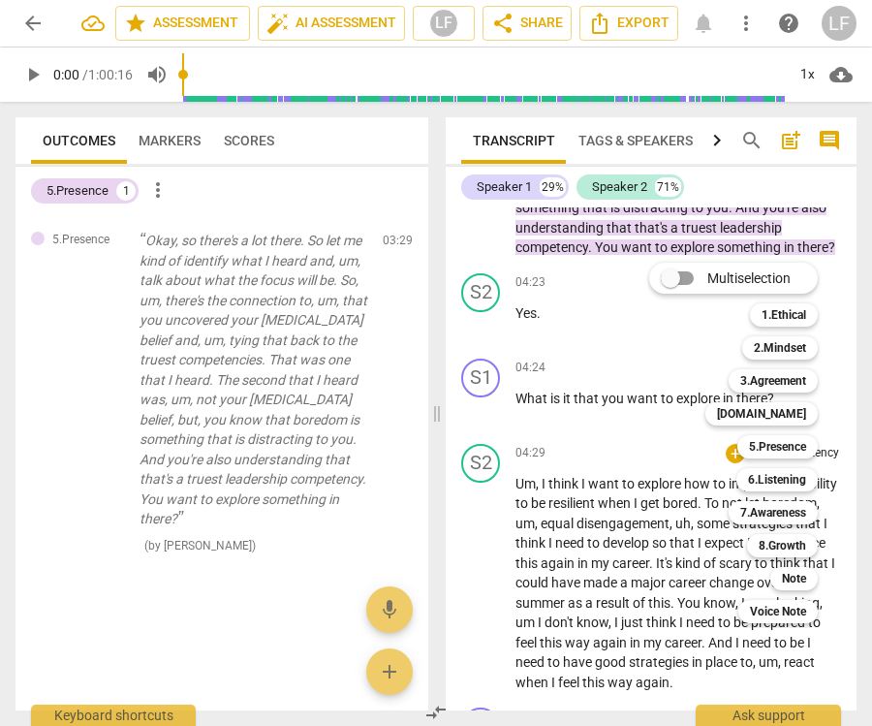
click at [807, 669] on div at bounding box center [436, 363] width 872 height 726
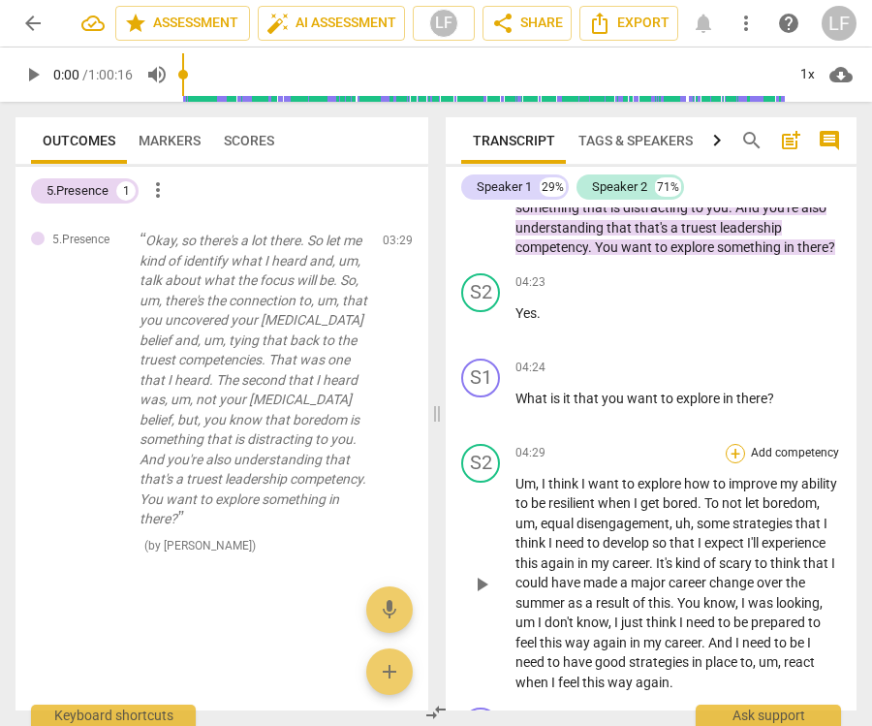
click at [738, 448] on div "+" at bounding box center [735, 453] width 19 height 19
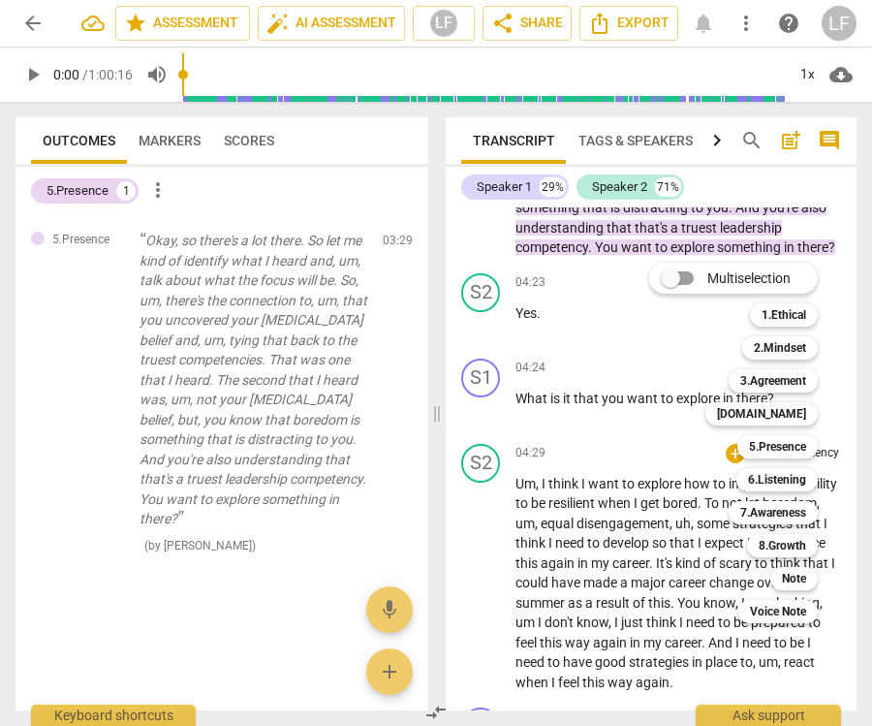
click at [798, 682] on div at bounding box center [436, 363] width 872 height 726
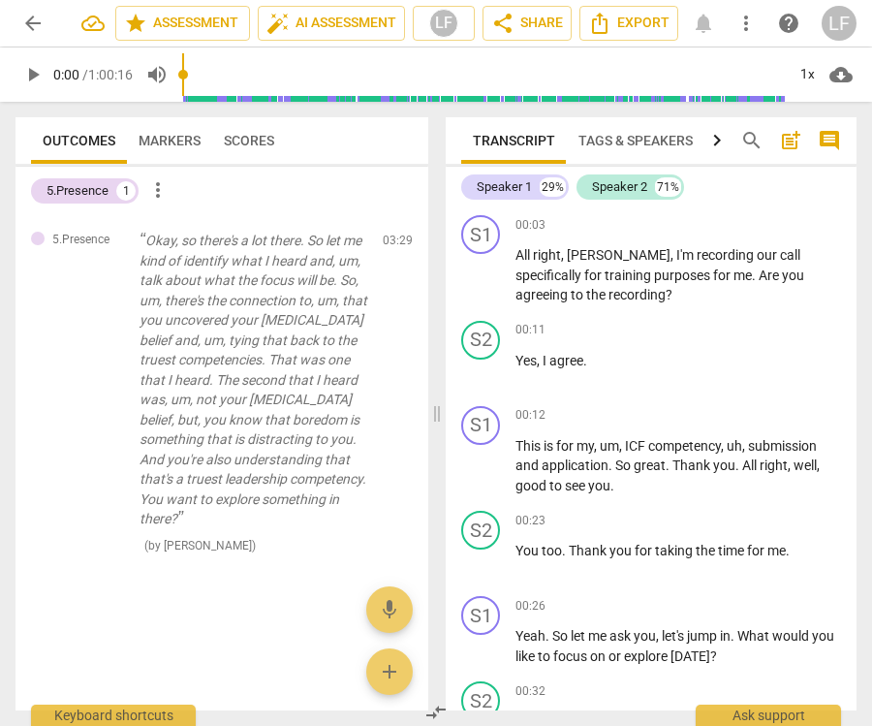
scroll to position [0, 0]
click at [624, 17] on span "Export" at bounding box center [628, 23] width 81 height 23
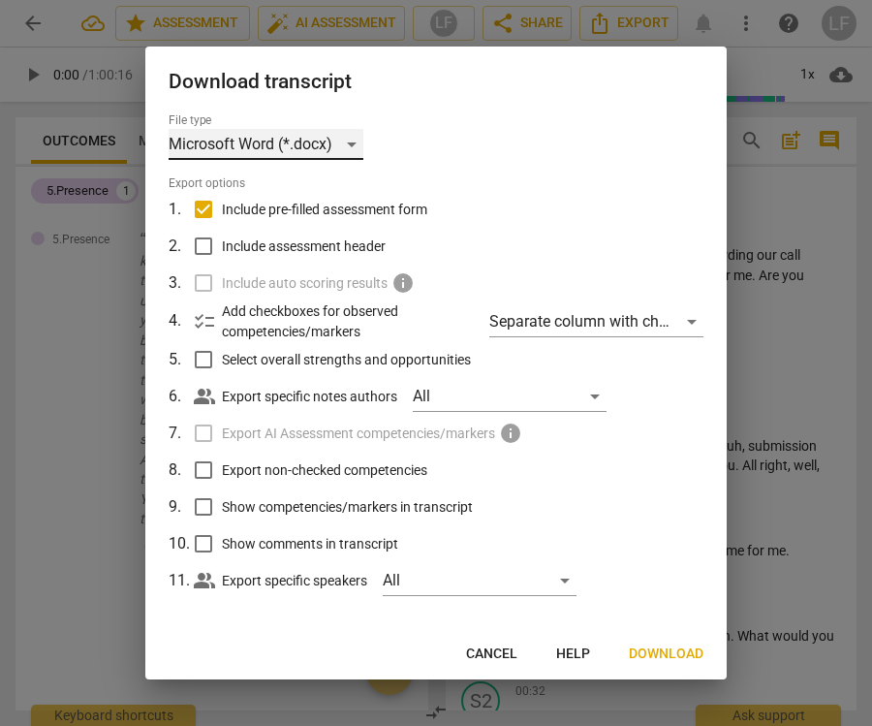
click at [348, 148] on div "Microsoft Word (*.docx)" at bounding box center [266, 144] width 195 height 31
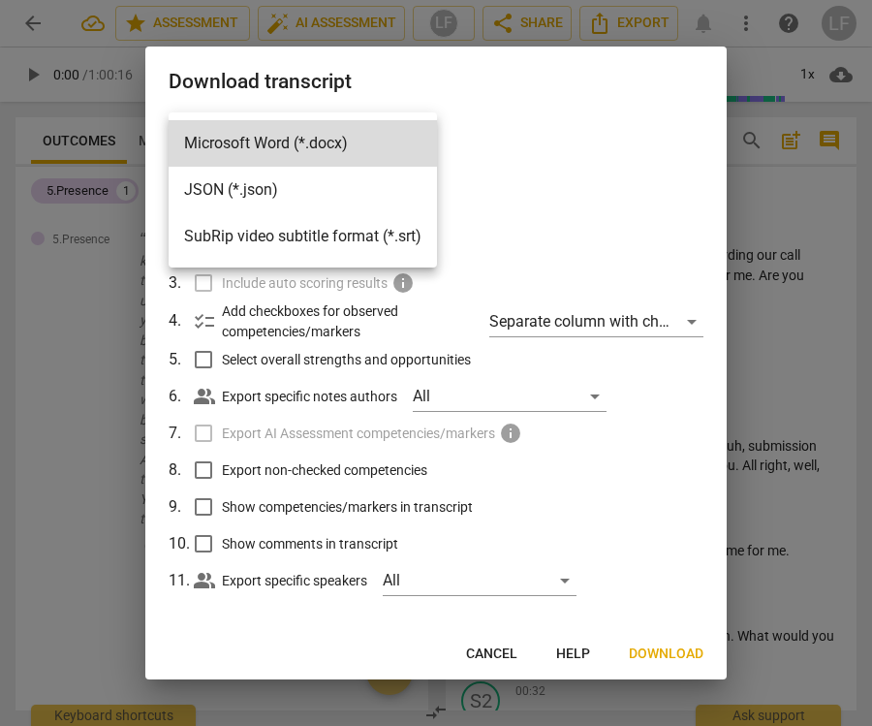
click at [495, 123] on div at bounding box center [436, 363] width 872 height 726
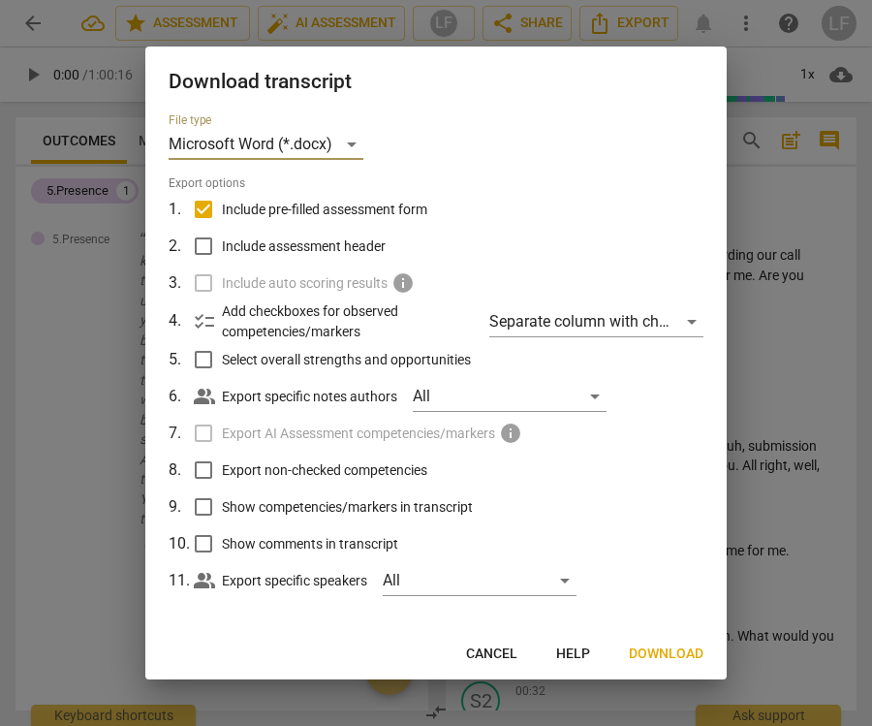
click at [676, 654] on span "Download" at bounding box center [666, 654] width 75 height 19
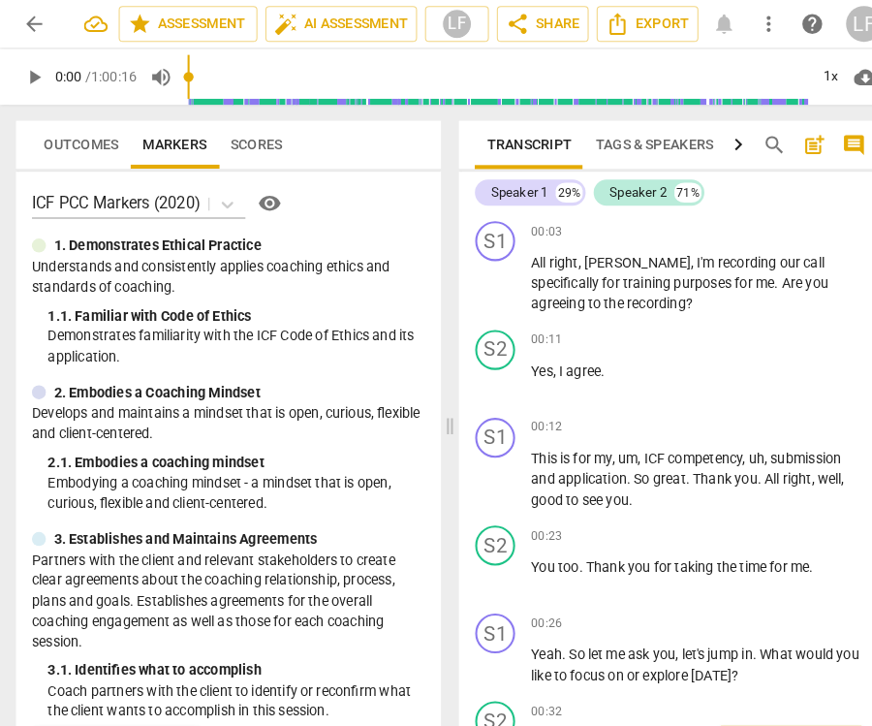
click at [791, 29] on span "help" at bounding box center [788, 23] width 23 height 23
